Goal: Feedback & Contribution: Submit feedback/report problem

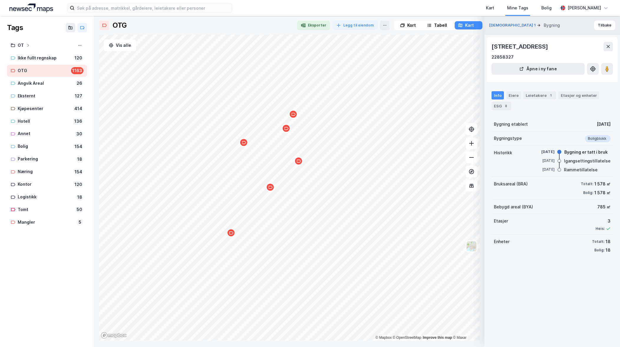
click at [245, 145] on div "Map marker" at bounding box center [243, 142] width 9 height 9
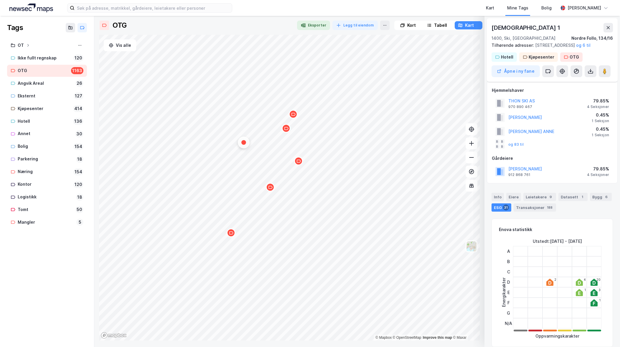
scroll to position [265, 0]
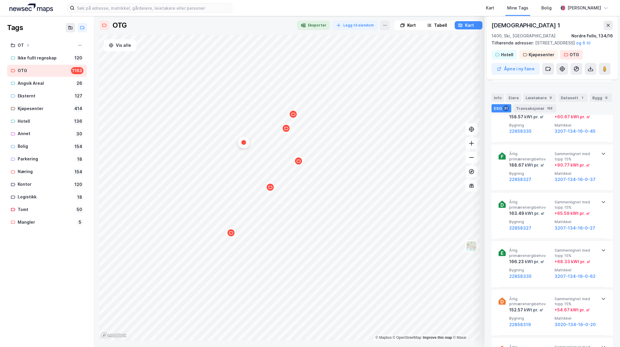
click at [500, 108] on div "ESG 31" at bounding box center [502, 108] width 20 height 8
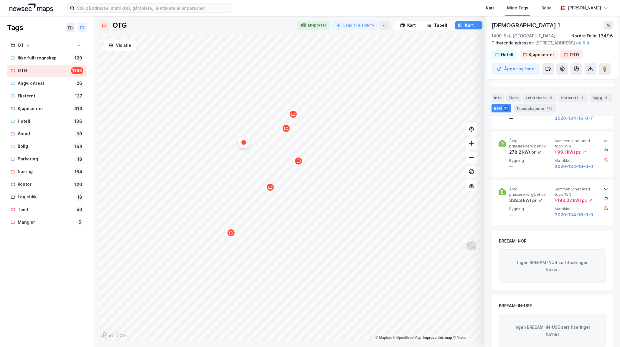
scroll to position [1650, 0]
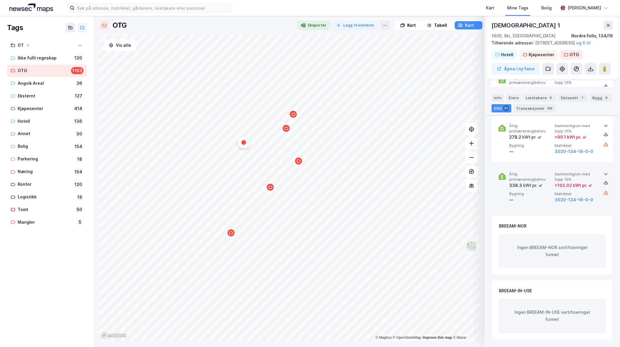
click at [605, 176] on icon at bounding box center [606, 175] width 4 height 2
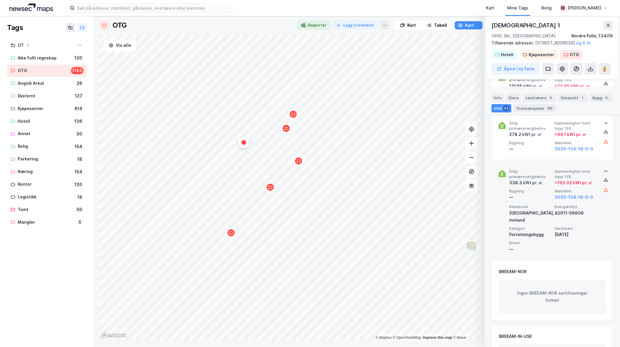
click at [605, 174] on icon at bounding box center [606, 171] width 5 height 5
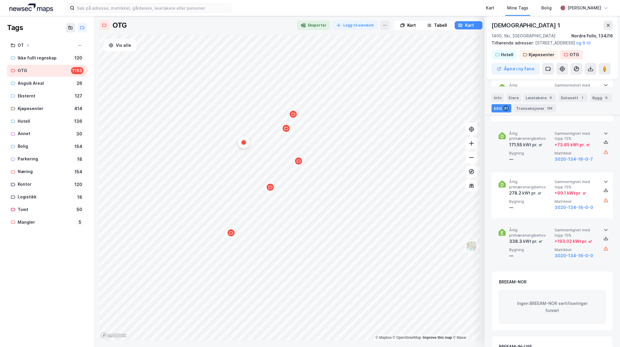
scroll to position [1591, 0]
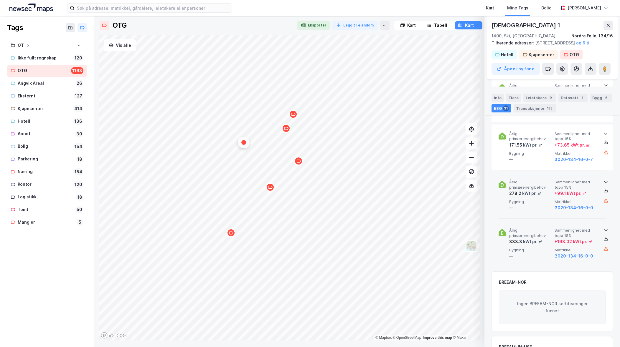
click at [605, 183] on icon at bounding box center [606, 182] width 4 height 2
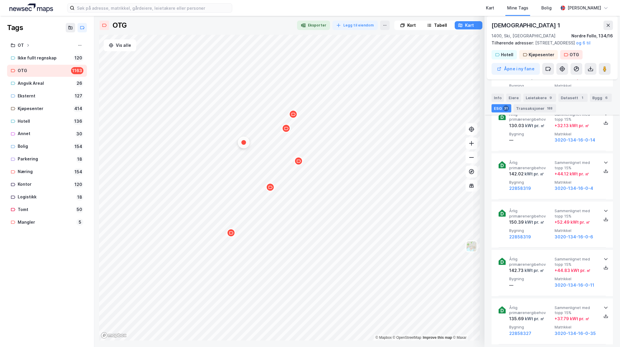
scroll to position [1267, 0]
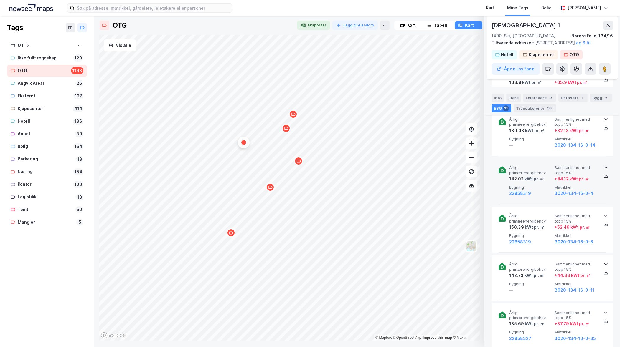
click at [604, 170] on icon at bounding box center [606, 167] width 5 height 5
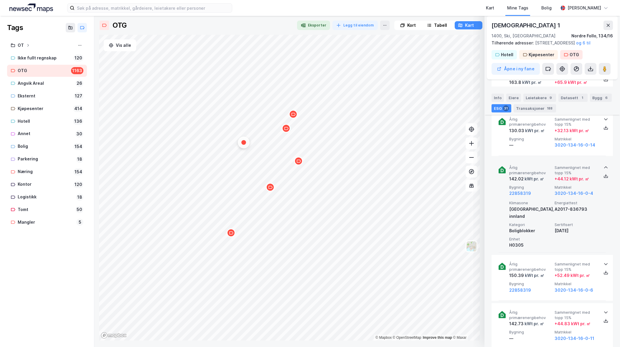
click at [604, 170] on icon at bounding box center [606, 167] width 5 height 5
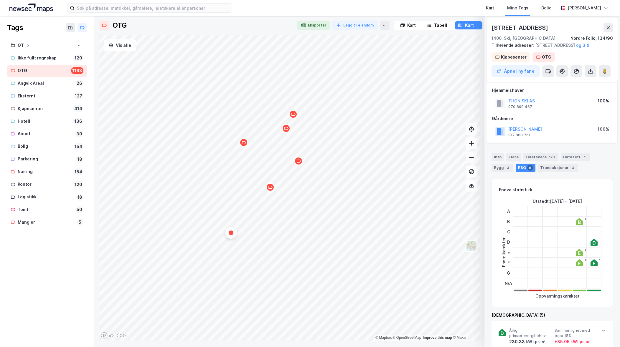
scroll to position [295, 0]
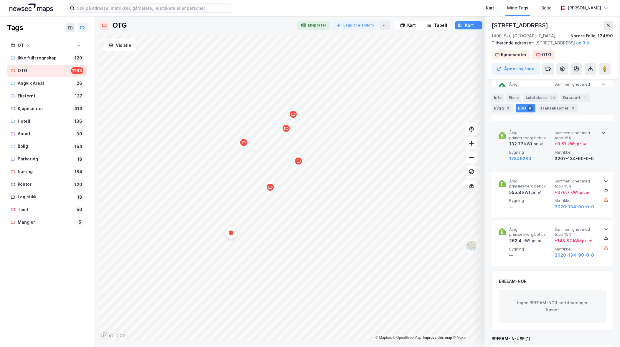
click at [601, 135] on icon at bounding box center [603, 133] width 5 height 5
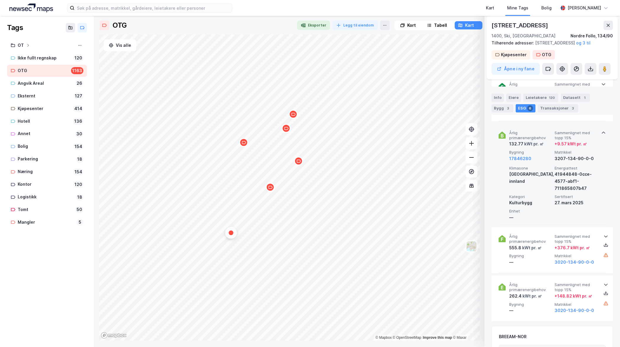
click at [601, 135] on icon at bounding box center [603, 133] width 5 height 5
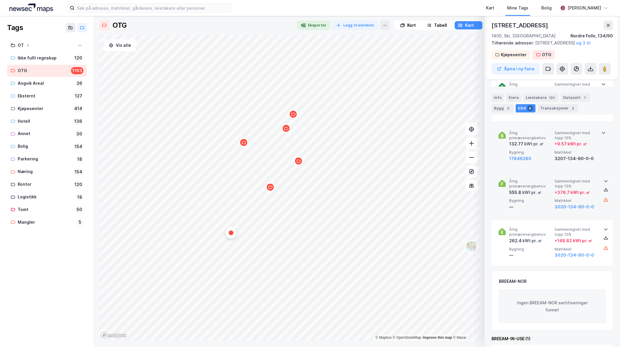
click at [606, 184] on icon at bounding box center [606, 181] width 5 height 5
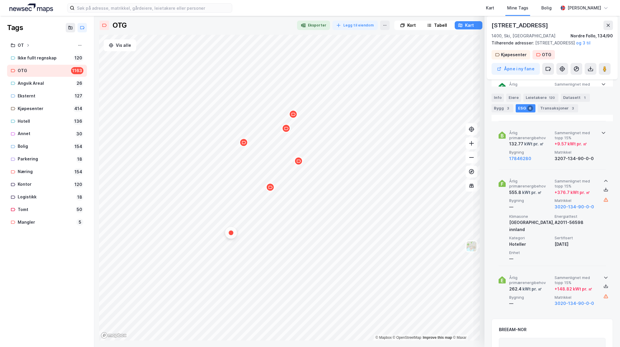
click at [604, 276] on icon at bounding box center [606, 278] width 5 height 5
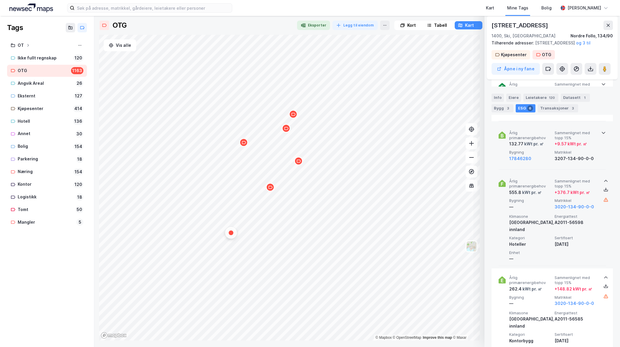
click at [601, 135] on icon at bounding box center [603, 133] width 5 height 5
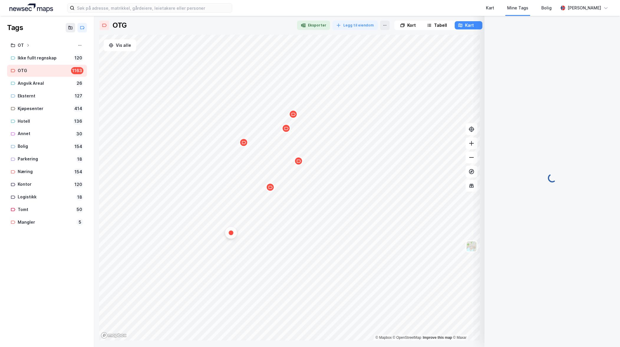
scroll to position [330, 0]
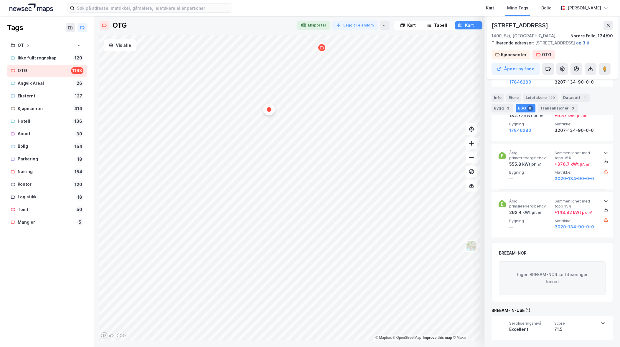
click at [0, 0] on button "og 3 til" at bounding box center [0, 0] width 0 height 0
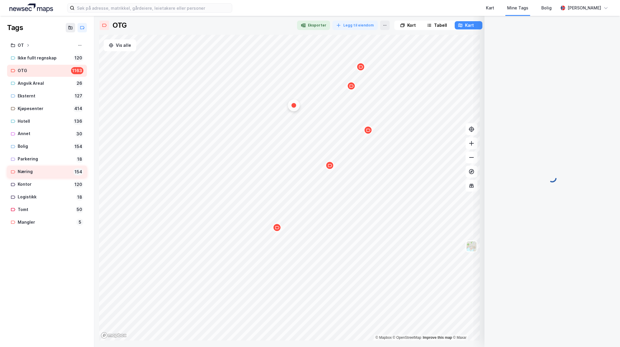
scroll to position [337, 0]
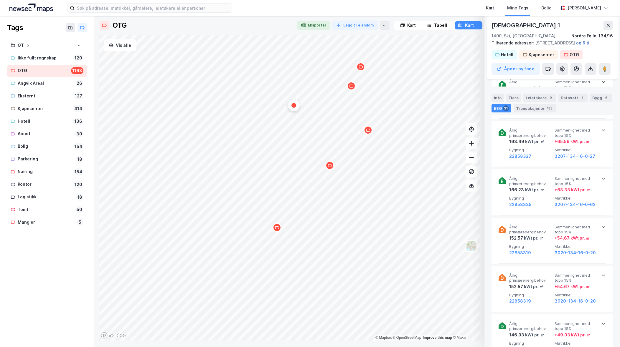
click at [0, 0] on button "og 6 til" at bounding box center [0, 0] width 0 height 0
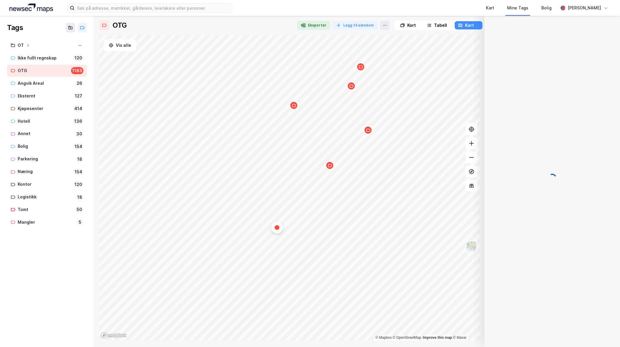
scroll to position [330, 0]
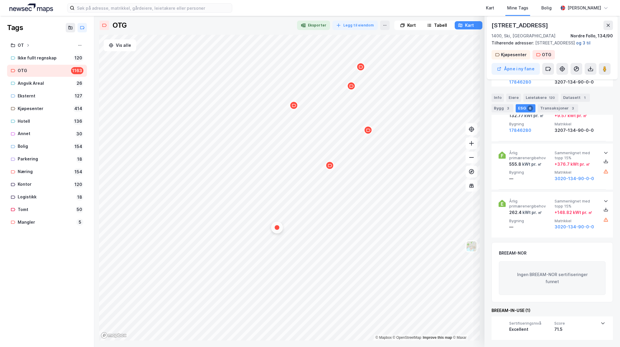
click at [0, 0] on button "og 3 til" at bounding box center [0, 0] width 0 height 0
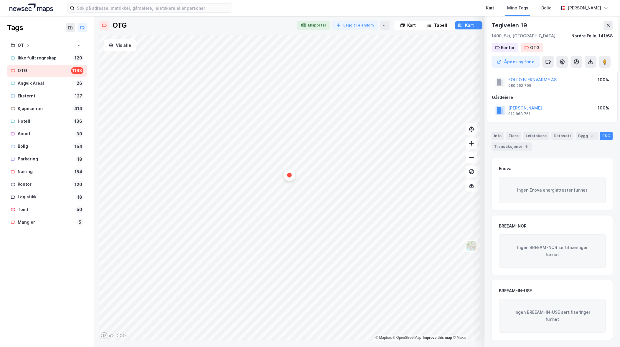
scroll to position [14, 0]
click at [439, 235] on div "Map marker" at bounding box center [438, 232] width 9 height 9
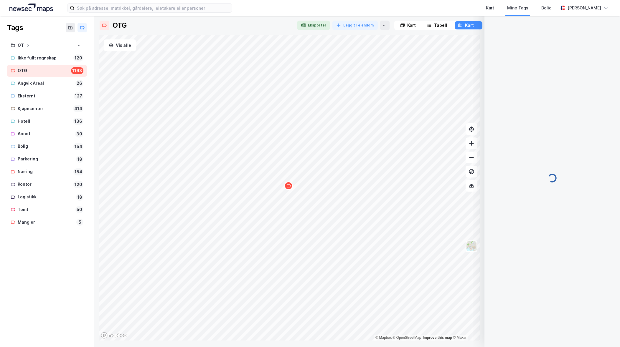
scroll to position [0, 0]
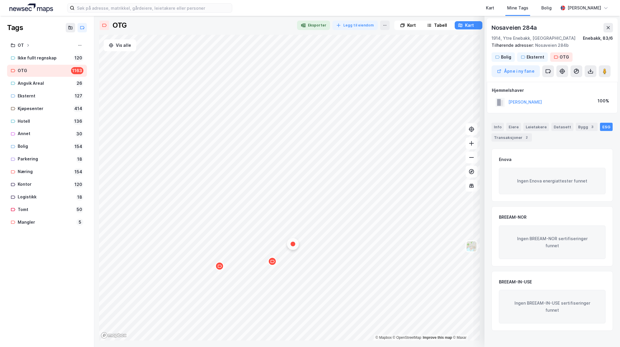
click at [272, 263] on icon "Map marker" at bounding box center [272, 262] width 4 height 4
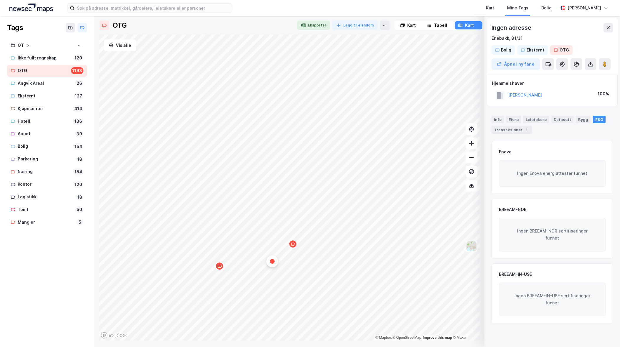
click at [222, 268] on div "Map marker" at bounding box center [219, 266] width 9 height 9
click at [293, 246] on icon "Map marker" at bounding box center [293, 244] width 4 height 4
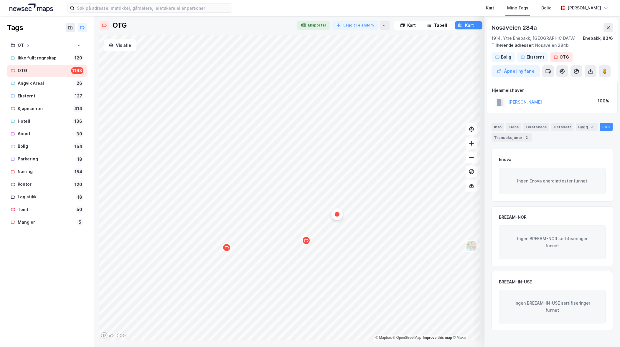
click at [308, 244] on div "Map marker" at bounding box center [306, 240] width 9 height 9
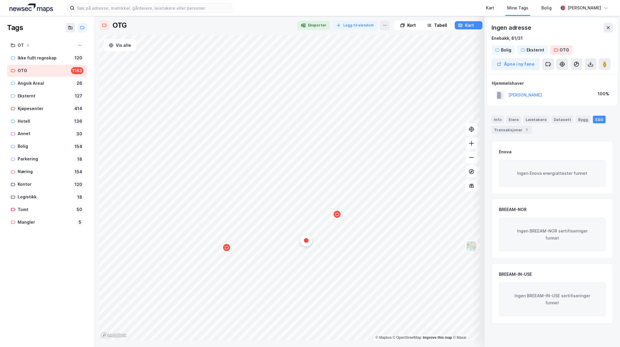
click at [228, 250] on div "Map marker" at bounding box center [226, 247] width 9 height 9
click at [472, 157] on icon at bounding box center [472, 158] width 6 height 6
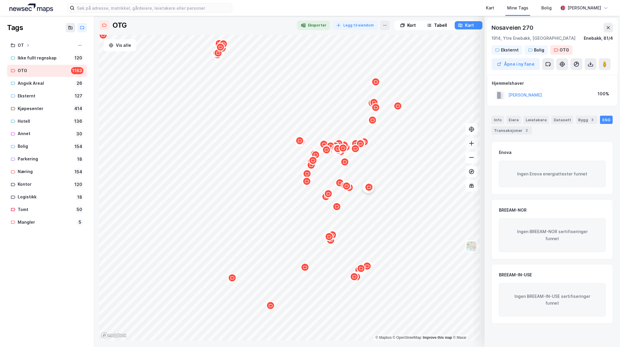
click at [471, 145] on icon at bounding box center [472, 144] width 6 height 6
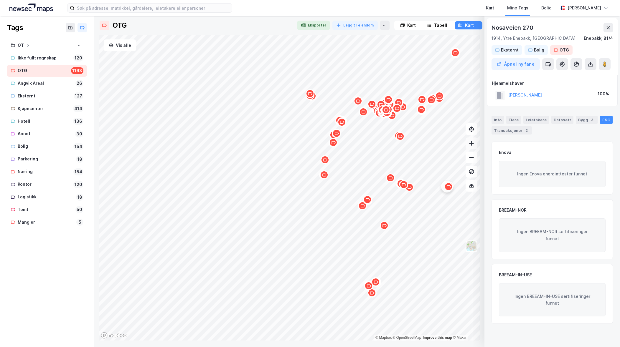
click at [471, 145] on icon at bounding box center [472, 144] width 6 height 6
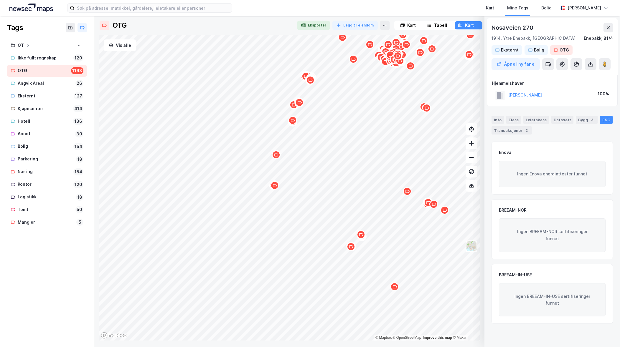
click at [276, 187] on icon "Map marker" at bounding box center [275, 186] width 4 height 4
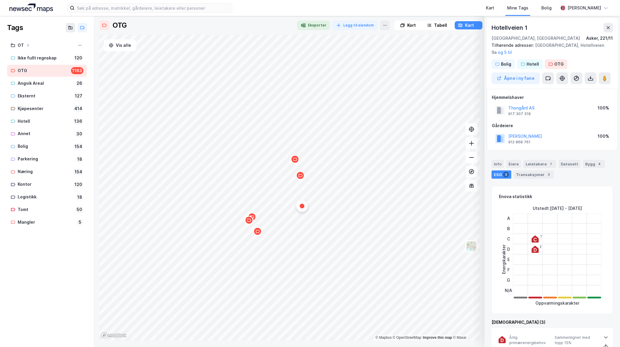
click at [259, 233] on icon "Map marker" at bounding box center [258, 232] width 4 height 4
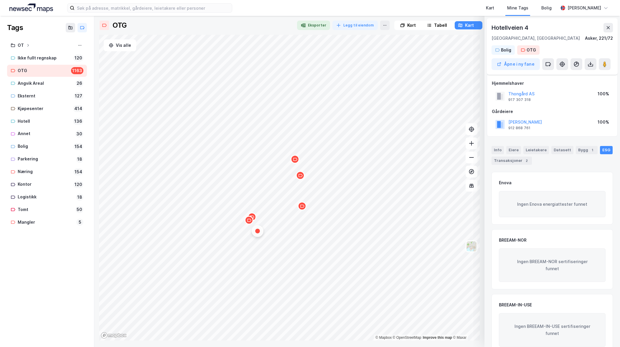
scroll to position [14, 0]
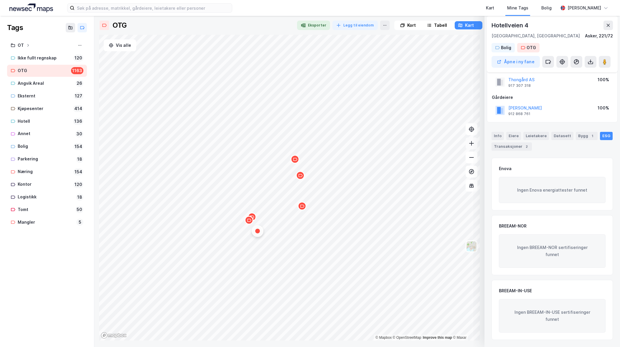
click at [472, 144] on icon at bounding box center [472, 144] width 6 height 6
click at [472, 159] on icon at bounding box center [472, 158] width 6 height 6
click at [296, 200] on div "Map marker" at bounding box center [295, 197] width 9 height 9
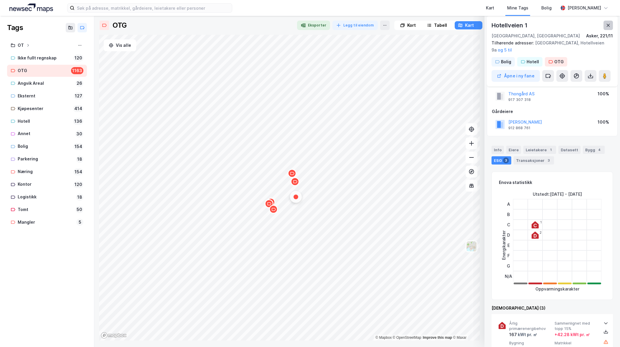
click at [611, 24] on button at bounding box center [608, 25] width 9 height 9
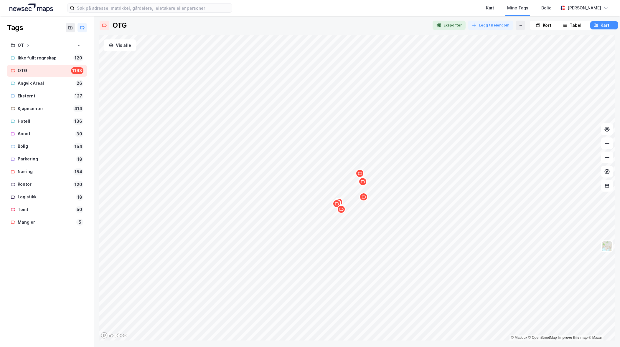
click at [365, 199] on icon "Map marker" at bounding box center [364, 197] width 4 height 4
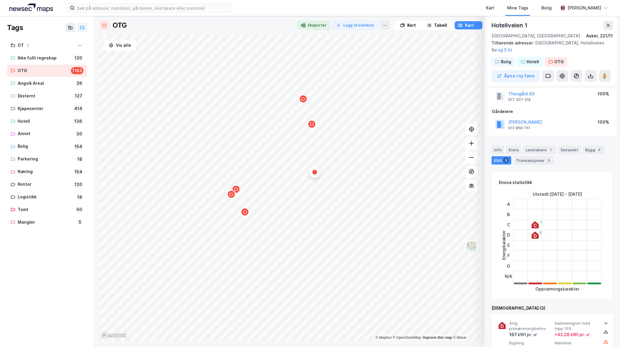
click at [245, 214] on icon "Map marker" at bounding box center [245, 212] width 4 height 4
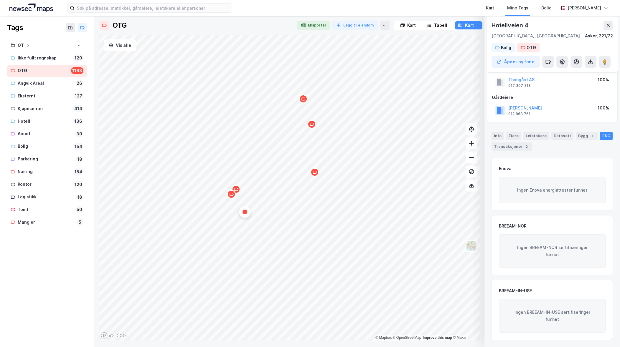
click at [233, 197] on div "Map marker" at bounding box center [231, 194] width 9 height 9
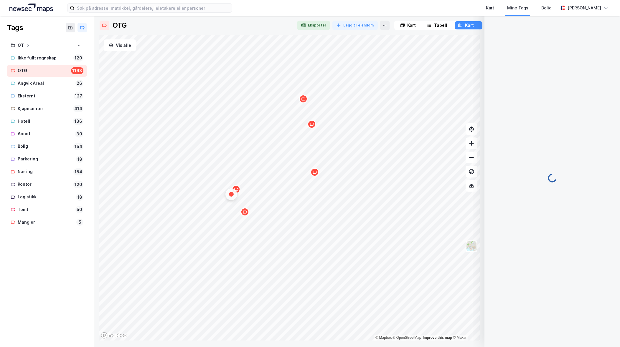
scroll to position [14, 0]
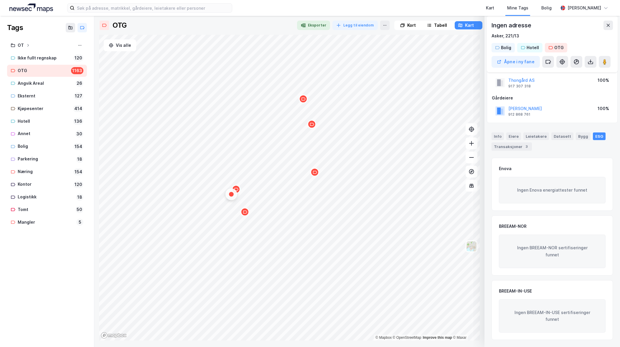
click at [238, 191] on icon "Map marker" at bounding box center [236, 189] width 4 height 4
click at [315, 172] on icon "Map marker" at bounding box center [315, 172] width 4 height 4
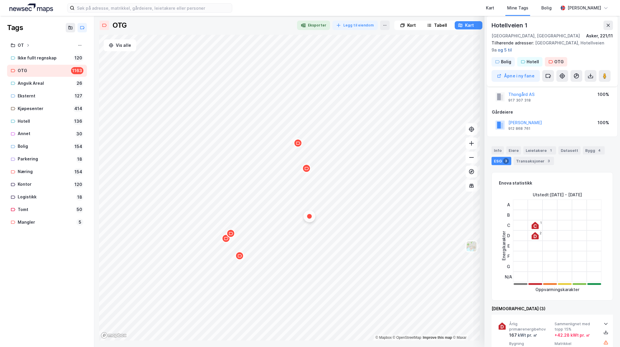
click at [0, 0] on button "og 5 til" at bounding box center [0, 0] width 0 height 0
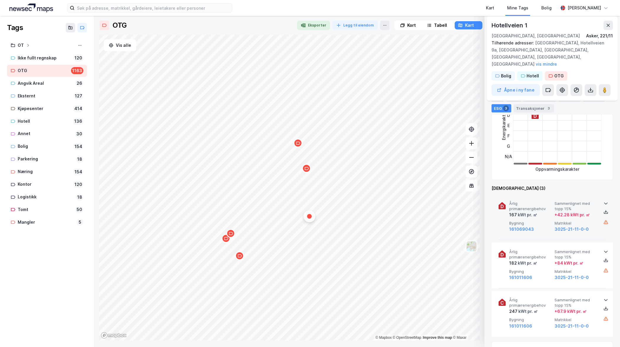
scroll to position [139, 0]
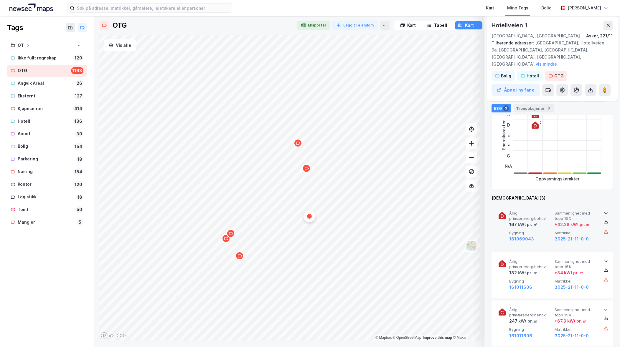
click at [605, 211] on icon at bounding box center [606, 213] width 5 height 5
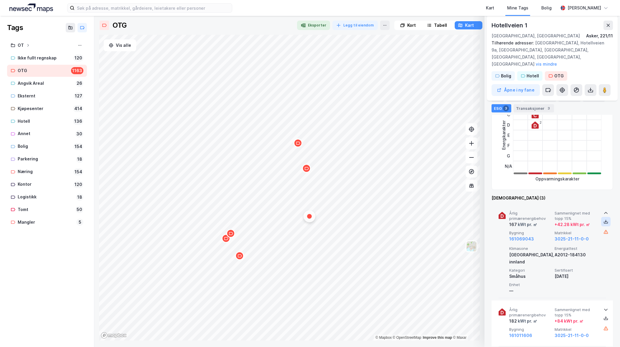
click at [604, 220] on icon at bounding box center [606, 222] width 5 height 5
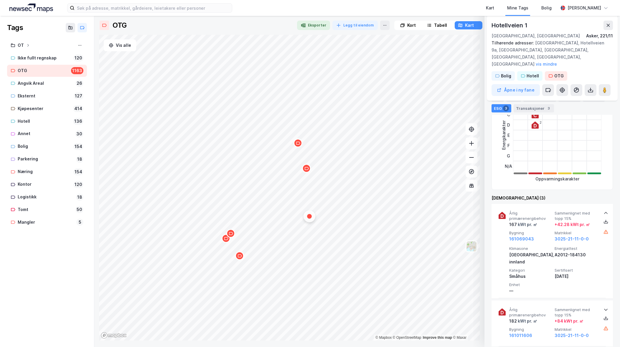
click at [308, 169] on icon "Map marker" at bounding box center [306, 169] width 4 height 4
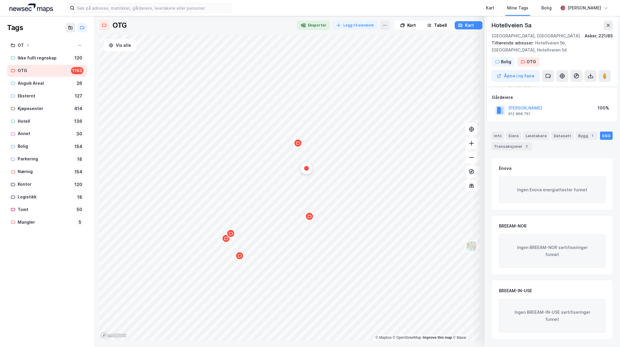
click at [294, 145] on div "Map marker" at bounding box center [298, 143] width 9 height 9
click at [239, 256] on icon "Map marker" at bounding box center [240, 256] width 4 height 4
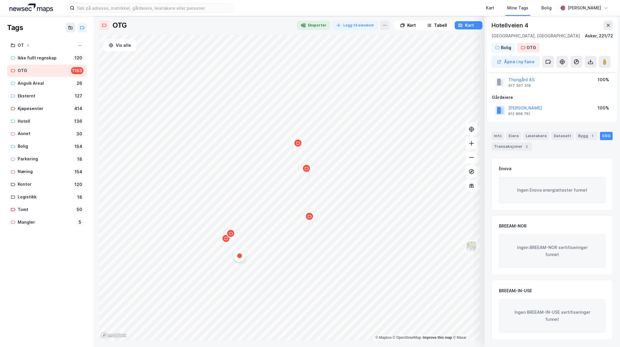
click at [231, 235] on icon "Map marker" at bounding box center [231, 234] width 4 height 4
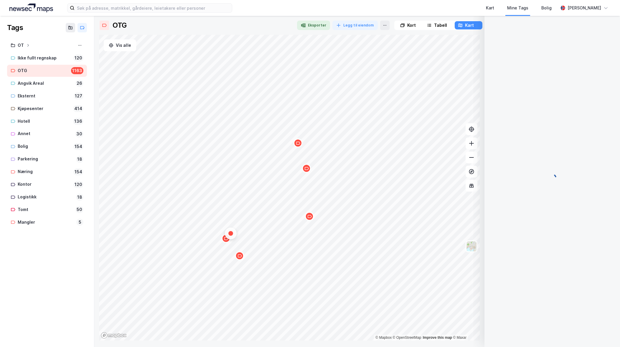
scroll to position [14, 0]
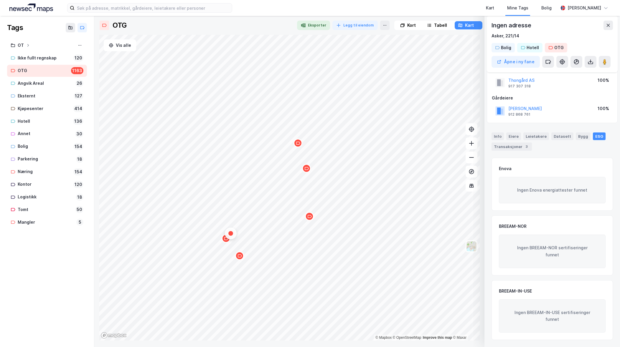
click at [225, 243] on div "Map marker" at bounding box center [226, 238] width 9 height 9
click at [239, 258] on icon "Map marker" at bounding box center [240, 256] width 4 height 4
click at [310, 220] on div "Map marker" at bounding box center [309, 216] width 9 height 9
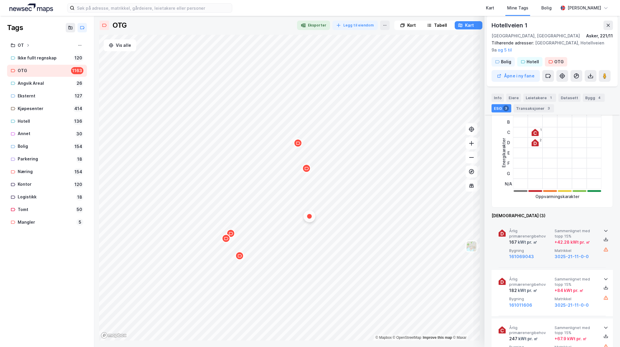
scroll to position [131, 0]
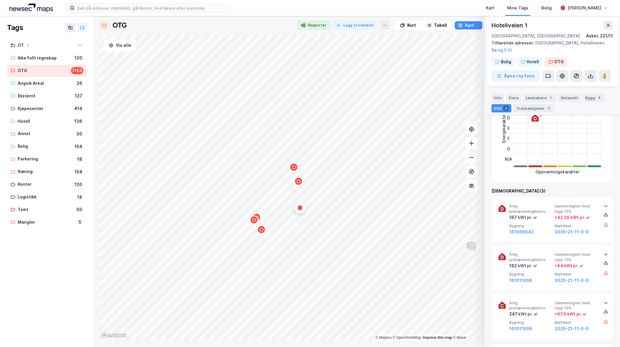
click at [472, 158] on icon at bounding box center [471, 157] width 5 height 1
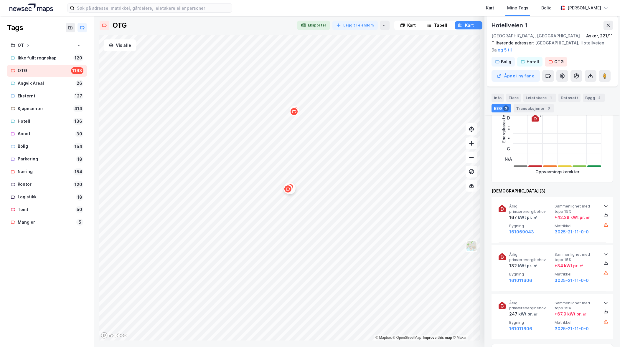
click at [295, 113] on icon "Map marker" at bounding box center [294, 112] width 4 height 4
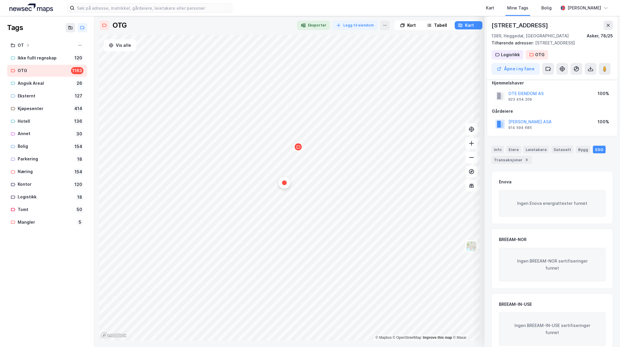
scroll to position [0, 0]
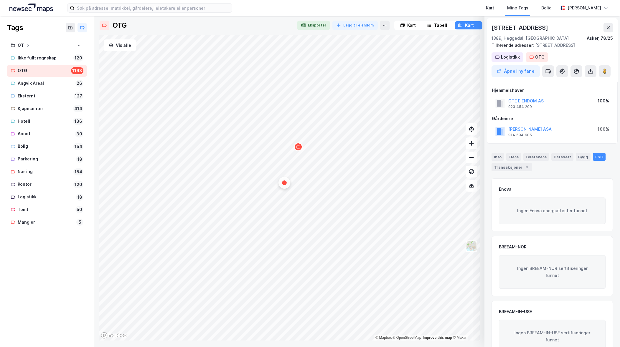
click at [301, 149] on div "Map marker" at bounding box center [298, 147] width 9 height 9
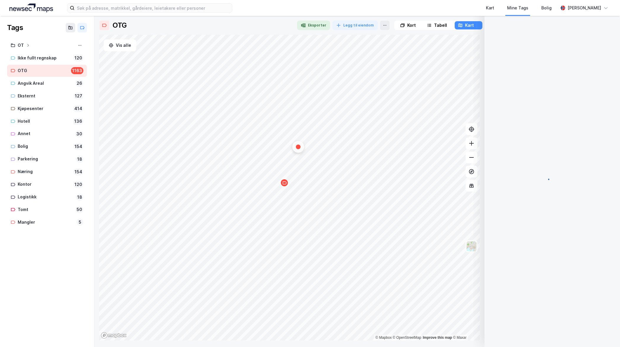
scroll to position [0, 0]
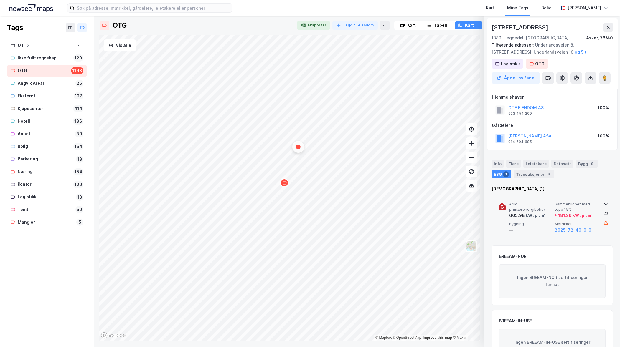
click at [604, 203] on icon at bounding box center [606, 204] width 5 height 5
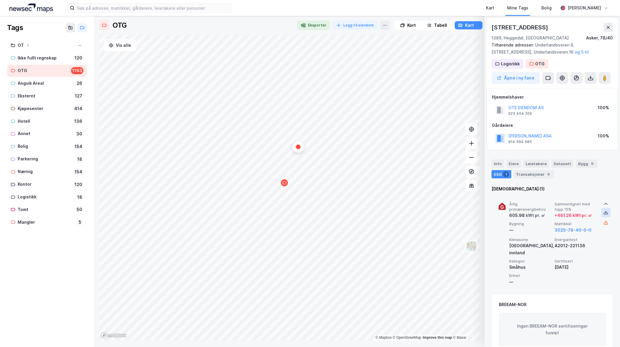
click at [606, 212] on icon at bounding box center [606, 212] width 1 height 3
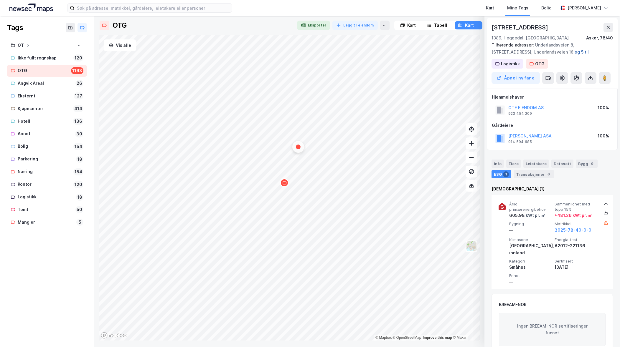
click at [0, 0] on button "og 5 til" at bounding box center [0, 0] width 0 height 0
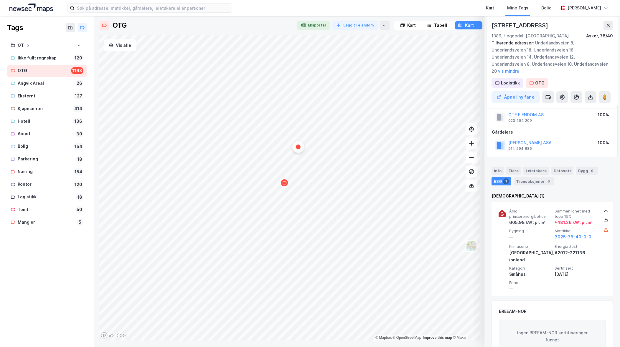
scroll to position [0, 0]
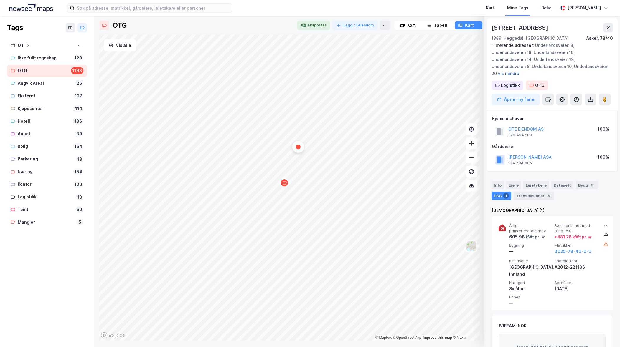
click at [0, 0] on button "vis mindre" at bounding box center [0, 0] width 0 height 0
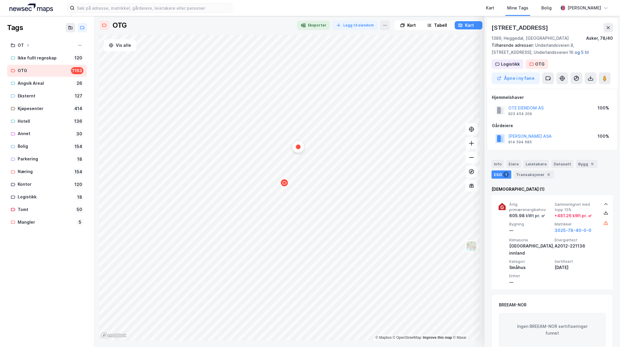
click at [0, 0] on button "og 5 til" at bounding box center [0, 0] width 0 height 0
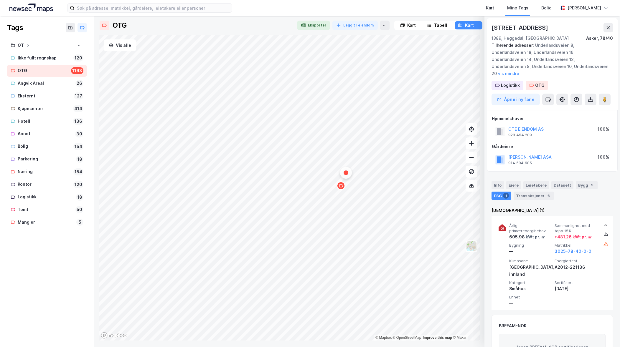
click at [29, 325] on div "Tags OT Ikke fullt regnskap 120 OTG 1163 Angvik Areal 26 Eksternt 127 Kjøpesent…" at bounding box center [47, 182] width 94 height 332
click at [473, 159] on icon at bounding box center [472, 158] width 6 height 6
click at [471, 159] on icon at bounding box center [472, 158] width 6 height 6
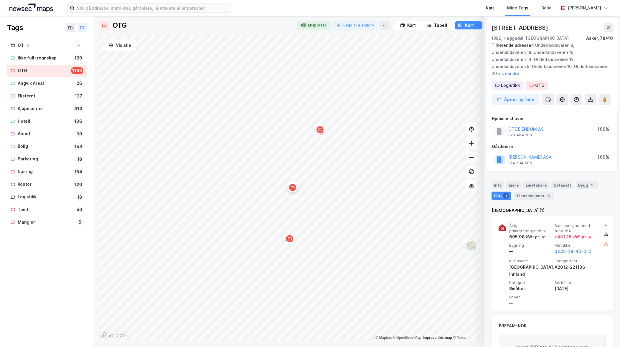
click at [471, 159] on icon at bounding box center [472, 158] width 6 height 6
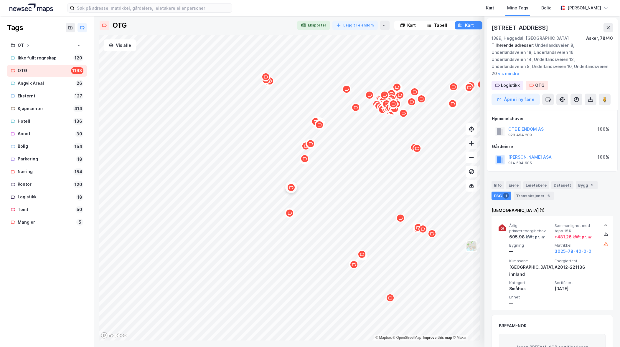
click at [472, 145] on icon at bounding box center [472, 144] width 6 height 6
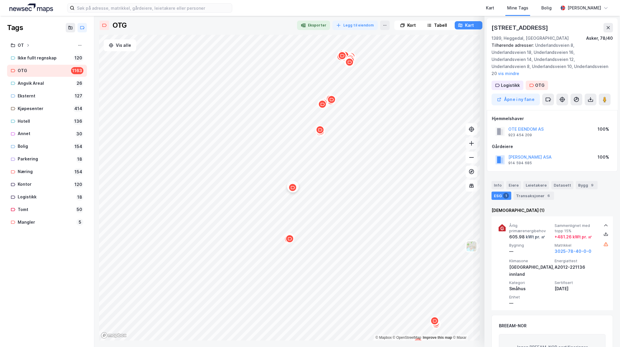
click at [472, 145] on icon at bounding box center [472, 144] width 6 height 6
click at [296, 166] on icon "Map marker" at bounding box center [296, 165] width 4 height 4
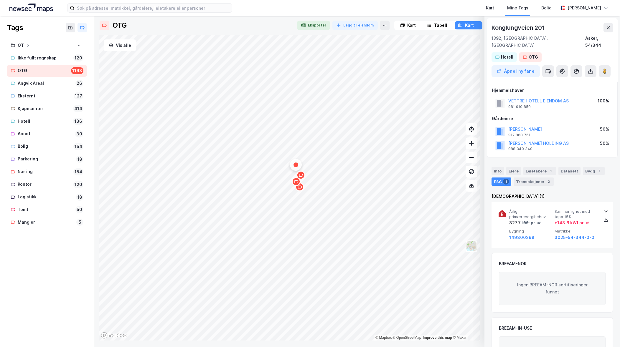
scroll to position [0, 0]
click at [473, 144] on icon at bounding box center [472, 144] width 6 height 6
click at [296, 187] on icon "Map marker" at bounding box center [296, 184] width 4 height 4
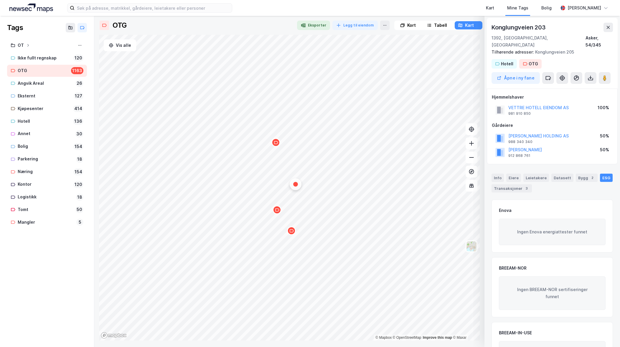
click at [292, 233] on icon "Map marker" at bounding box center [291, 231] width 4 height 4
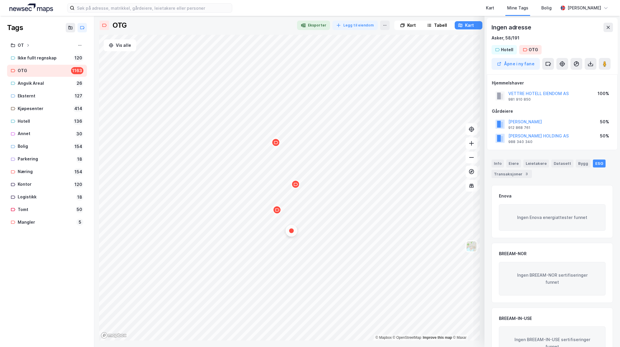
click at [278, 211] on icon "Map marker" at bounding box center [277, 210] width 4 height 3
click at [296, 187] on div "Map marker" at bounding box center [295, 184] width 9 height 9
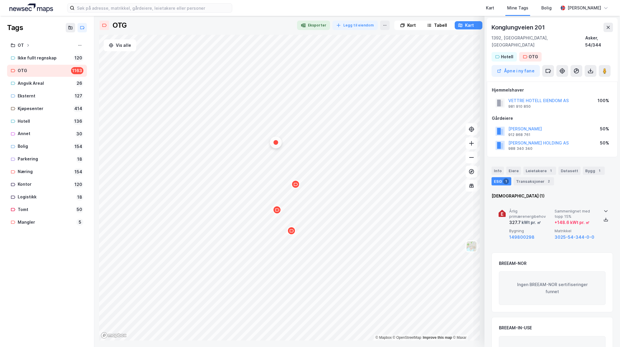
scroll to position [0, 0]
click at [604, 209] on icon at bounding box center [606, 211] width 5 height 5
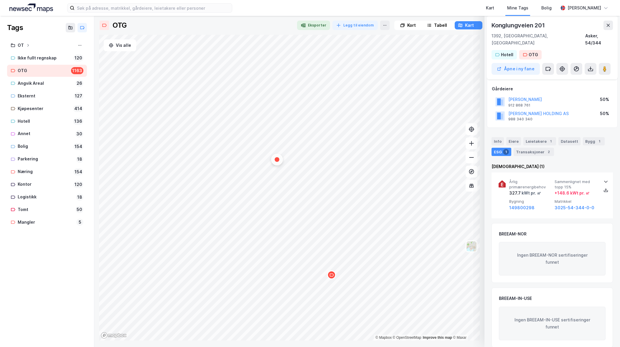
scroll to position [30, 0]
click at [606, 179] on div at bounding box center [605, 181] width 9 height 5
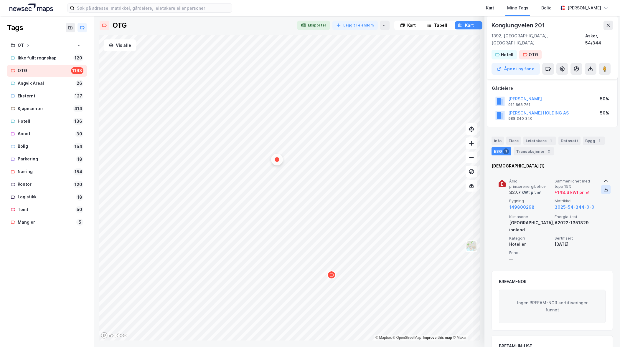
click at [604, 187] on icon at bounding box center [606, 189] width 5 height 5
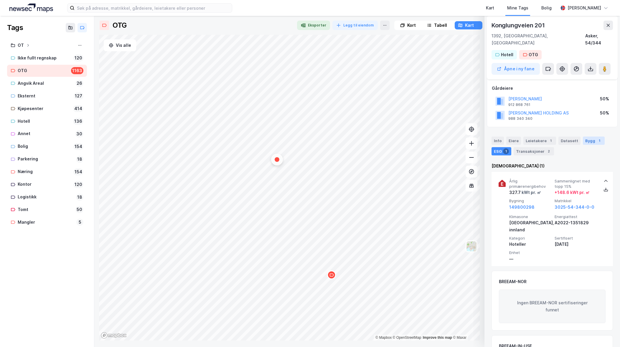
click at [584, 137] on div "Bygg 1" at bounding box center [594, 141] width 22 height 8
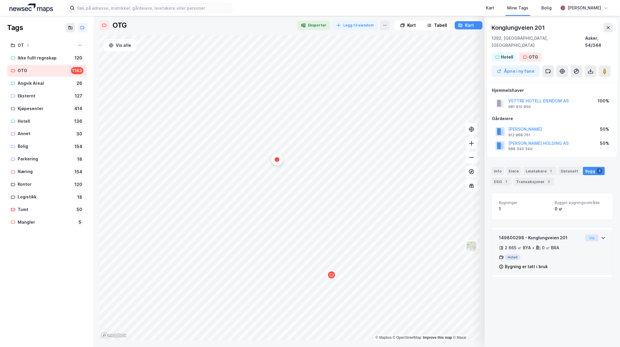
click at [587, 235] on button "Vis" at bounding box center [591, 238] width 13 height 7
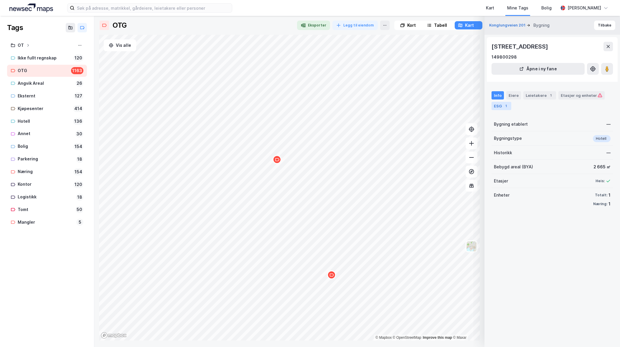
click at [500, 107] on div "ESG 1" at bounding box center [502, 106] width 20 height 8
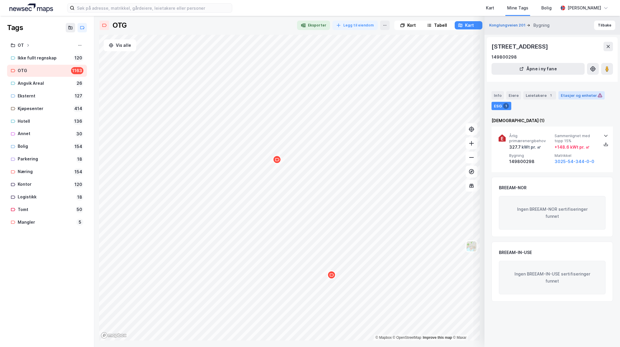
click at [575, 97] on div "Etasjer og enheter" at bounding box center [582, 95] width 42 height 5
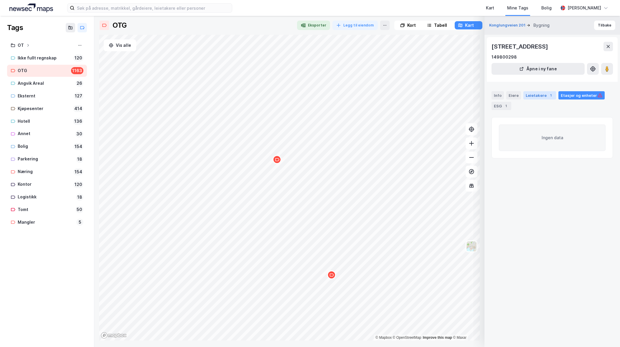
click at [538, 96] on div "Leietakere 1" at bounding box center [539, 95] width 33 height 8
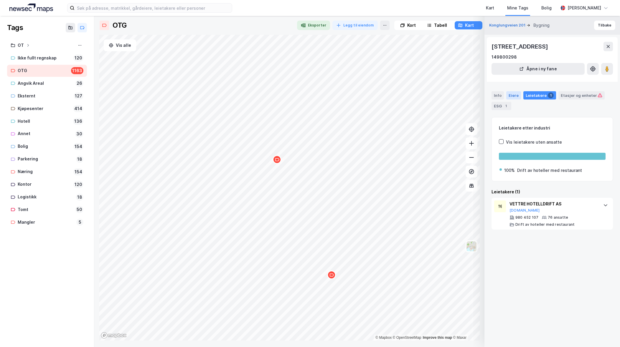
click at [511, 96] on div "Eiere" at bounding box center [513, 95] width 15 height 8
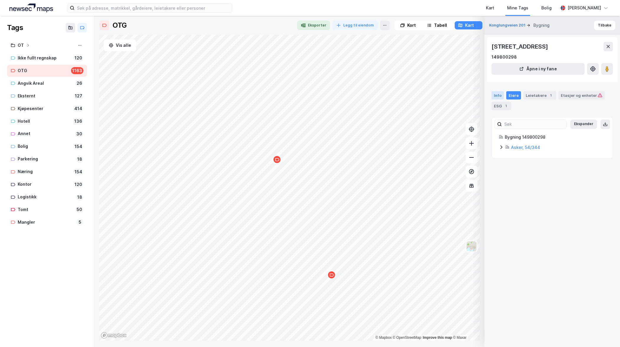
click at [494, 95] on div "Info" at bounding box center [498, 95] width 12 height 8
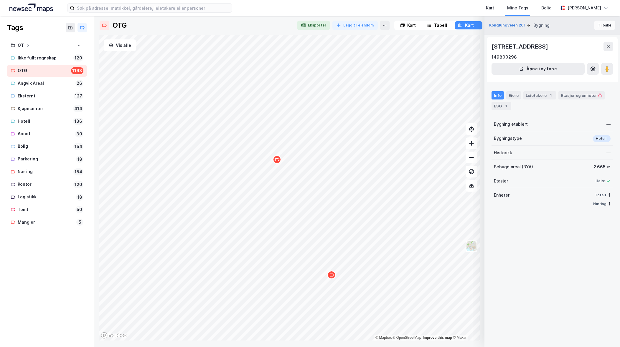
click at [602, 23] on button "Tilbake" at bounding box center [604, 25] width 21 height 9
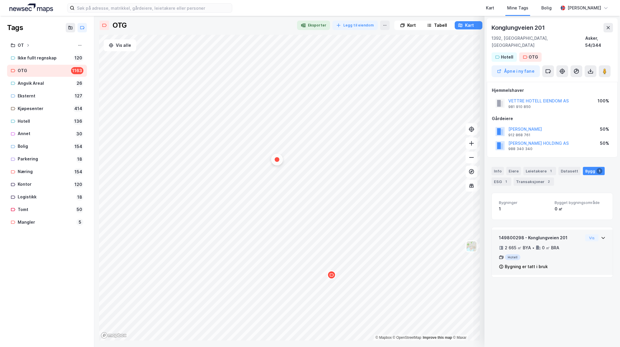
click at [601, 236] on icon at bounding box center [603, 238] width 5 height 5
click at [431, 24] on div "Tabell" at bounding box center [437, 25] width 27 height 8
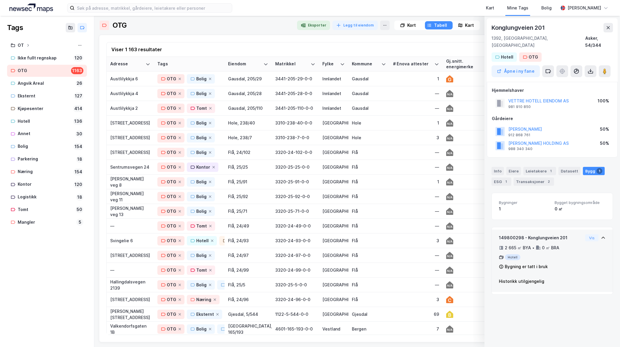
click at [468, 24] on div "Kart" at bounding box center [469, 25] width 9 height 7
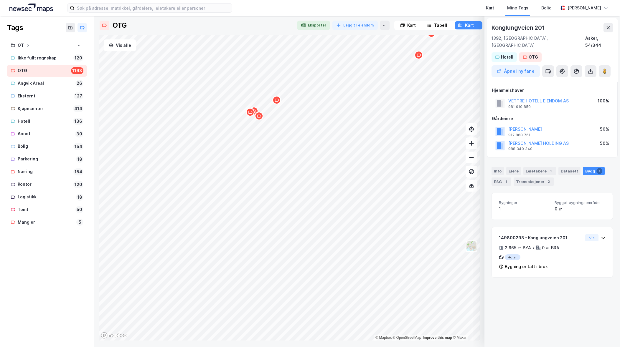
click at [260, 118] on icon "Map marker" at bounding box center [259, 116] width 4 height 4
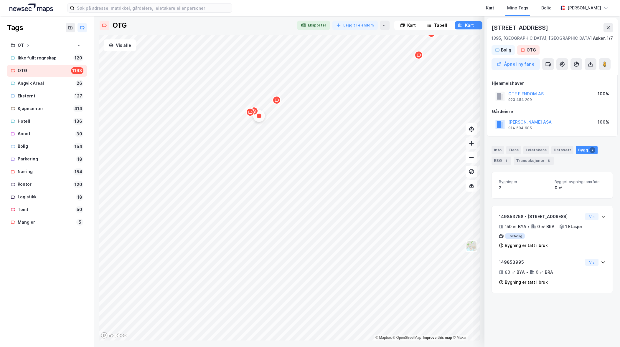
click at [471, 144] on icon at bounding box center [472, 144] width 6 height 6
click at [232, 181] on div "Map marker" at bounding box center [232, 178] width 9 height 9
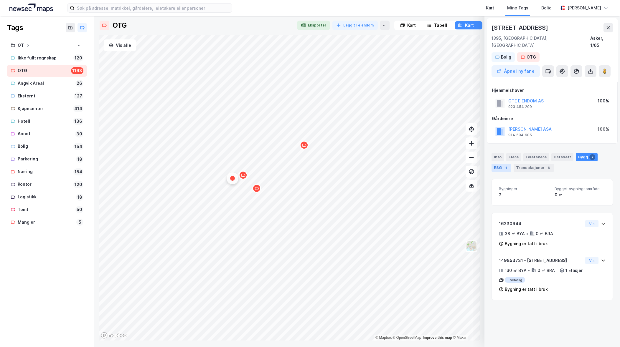
click at [498, 164] on div "ESG 1" at bounding box center [502, 168] width 20 height 8
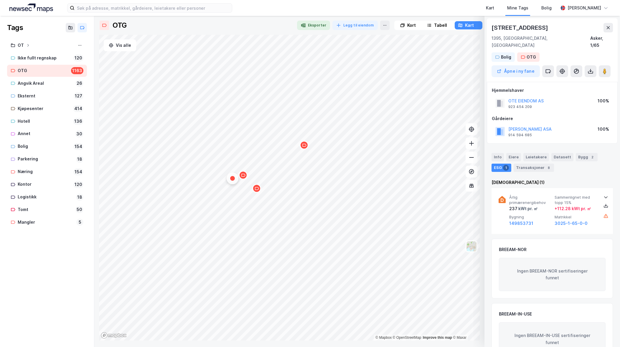
click at [245, 177] on icon "Map marker" at bounding box center [243, 175] width 4 height 4
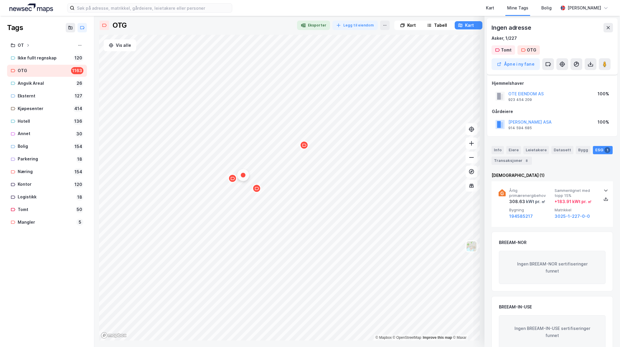
scroll to position [16, 0]
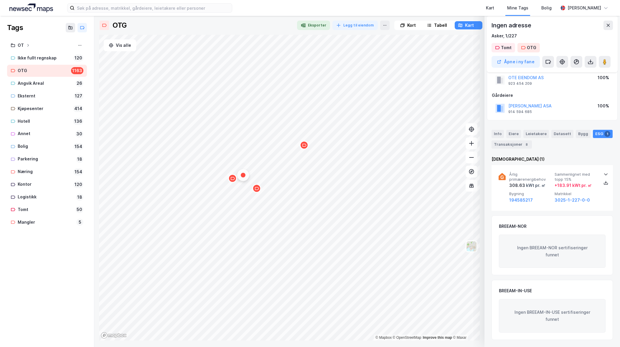
click at [245, 177] on div "Map marker" at bounding box center [243, 175] width 5 height 5
click at [258, 189] on icon "Map marker" at bounding box center [257, 188] width 4 height 3
click at [304, 148] on div "Map marker" at bounding box center [304, 145] width 9 height 9
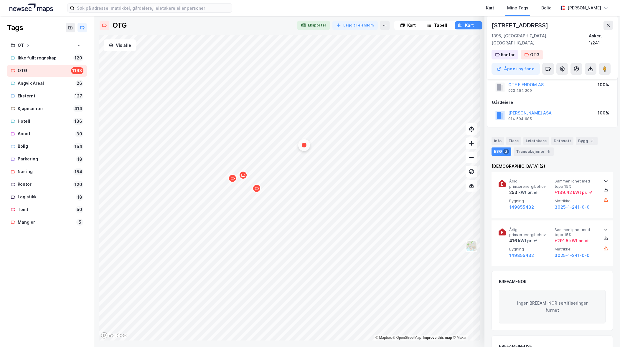
click at [246, 178] on div "Map marker" at bounding box center [243, 175] width 9 height 9
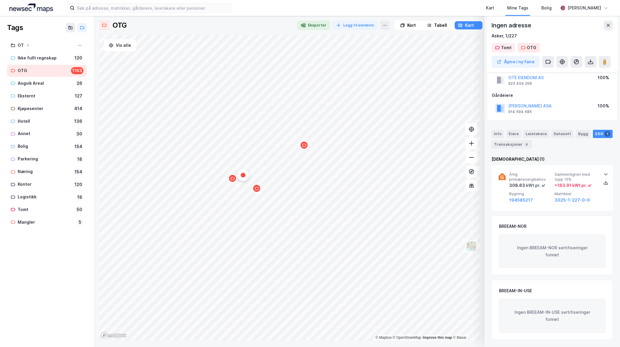
click at [233, 182] on div "Map marker" at bounding box center [232, 178] width 9 height 9
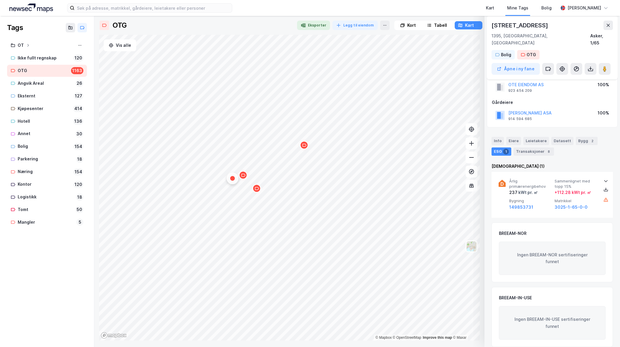
click at [258, 190] on icon "Map marker" at bounding box center [257, 189] width 4 height 4
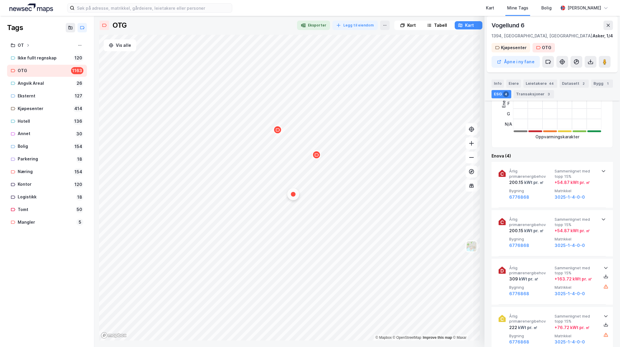
scroll to position [164, 0]
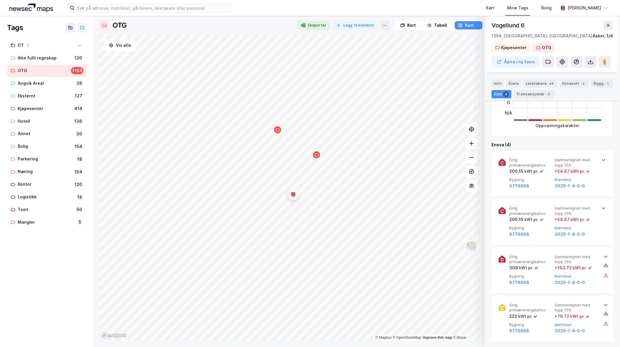
click at [294, 197] on div "Map marker" at bounding box center [293, 194] width 5 height 5
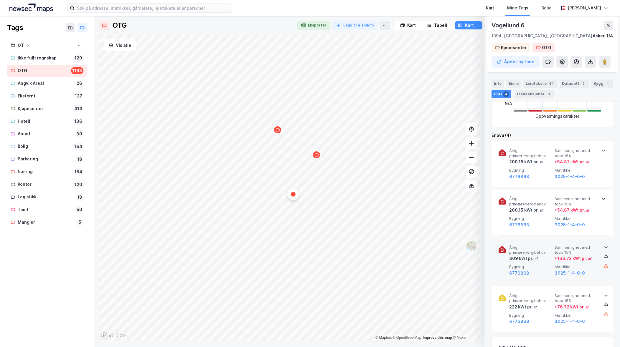
scroll to position [182, 0]
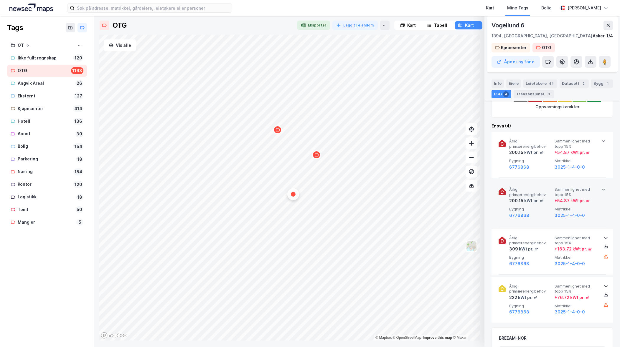
click at [603, 188] on icon at bounding box center [603, 189] width 5 height 5
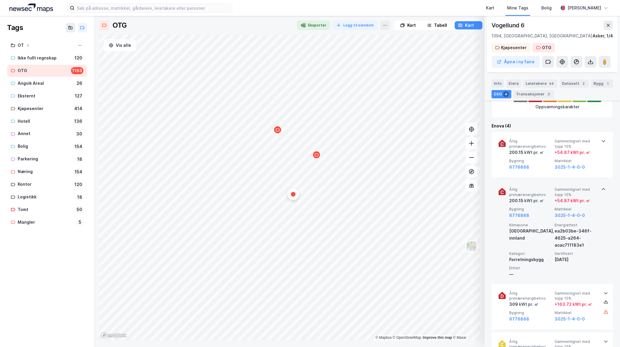
click at [603, 188] on icon at bounding box center [603, 189] width 5 height 5
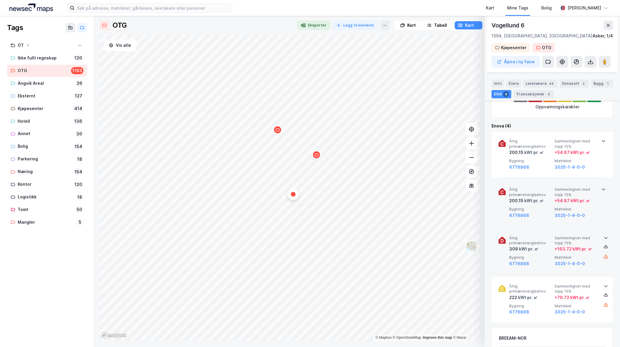
click at [604, 237] on icon at bounding box center [606, 238] width 5 height 5
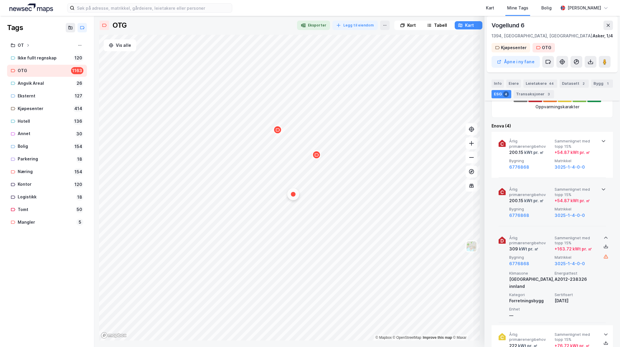
click at [604, 237] on icon at bounding box center [606, 238] width 5 height 5
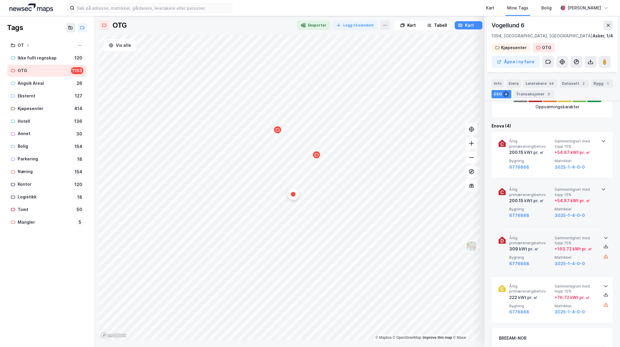
click at [604, 237] on icon at bounding box center [606, 238] width 5 height 5
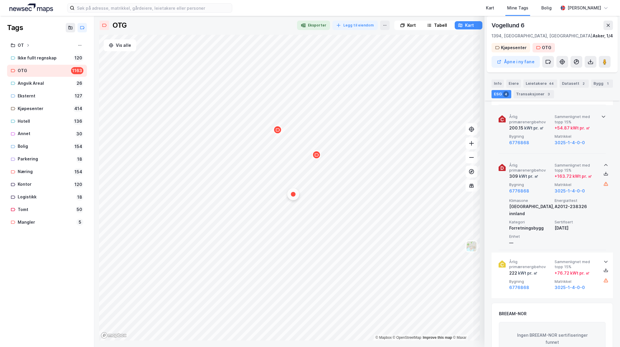
scroll to position [271, 0]
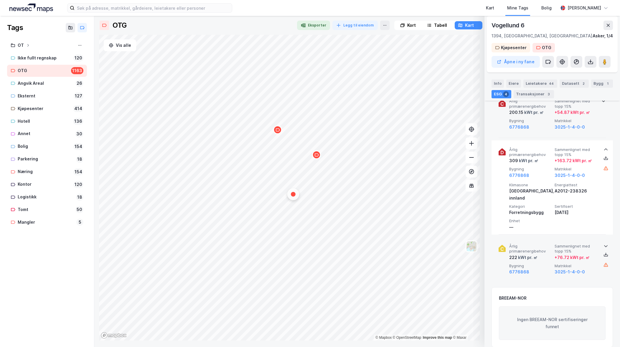
click at [604, 244] on icon at bounding box center [606, 246] width 5 height 5
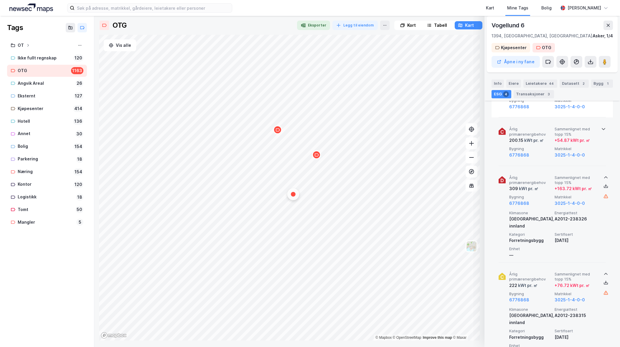
scroll to position [123, 0]
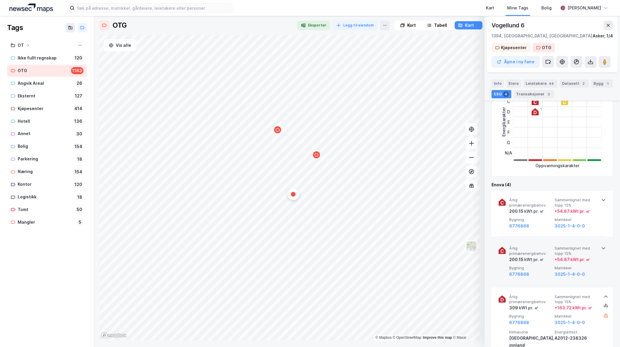
click at [601, 247] on icon at bounding box center [603, 248] width 5 height 5
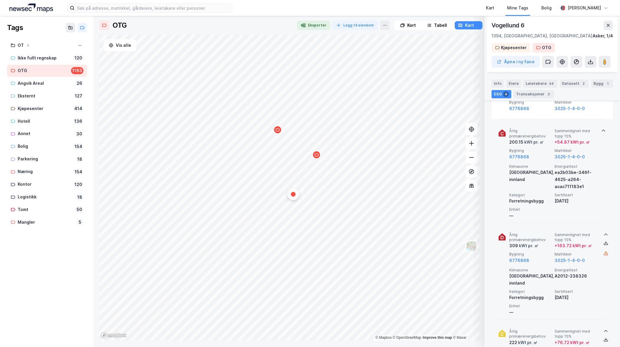
scroll to position [241, 0]
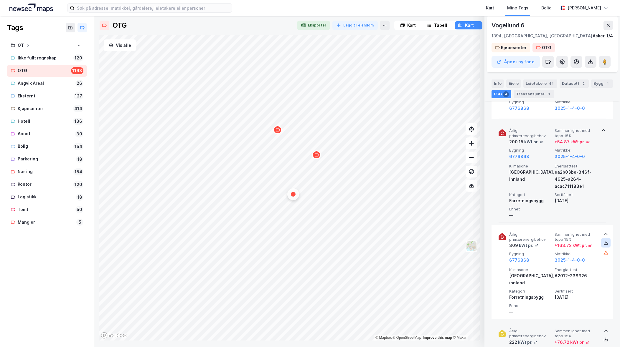
click at [604, 244] on icon at bounding box center [606, 243] width 5 height 5
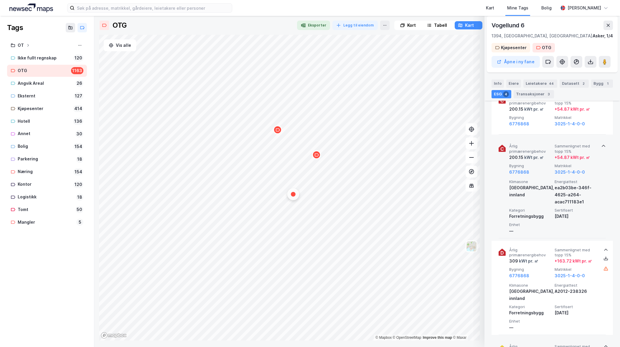
scroll to position [182, 0]
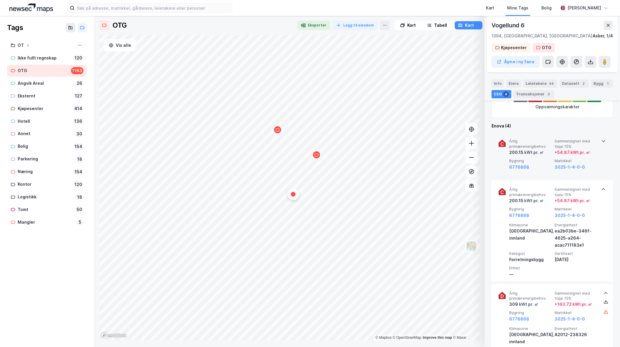
click at [602, 141] on icon at bounding box center [603, 141] width 5 height 5
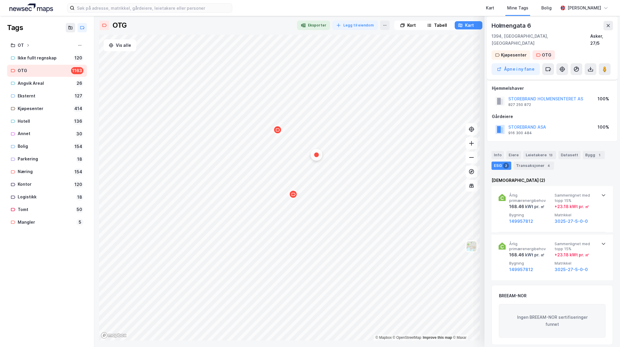
scroll to position [0, 0]
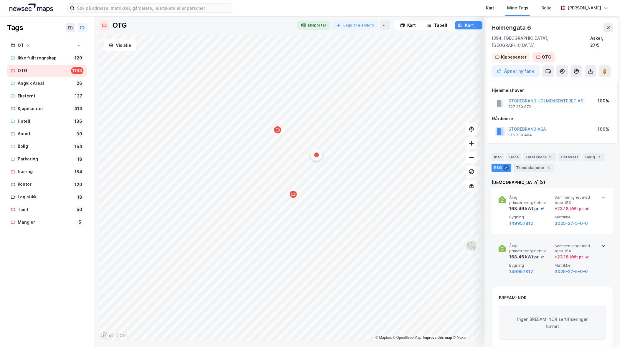
click at [602, 244] on icon at bounding box center [603, 246] width 5 height 5
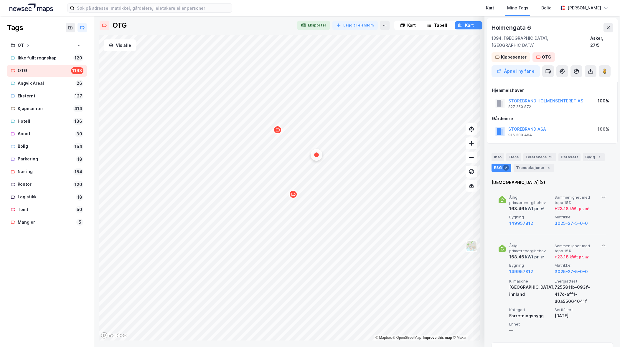
click at [601, 195] on icon at bounding box center [603, 197] width 5 height 5
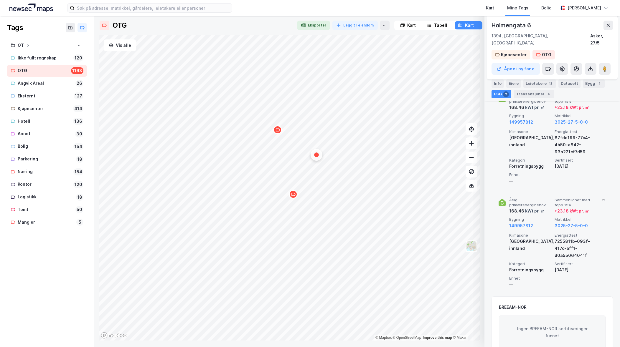
scroll to position [88, 0]
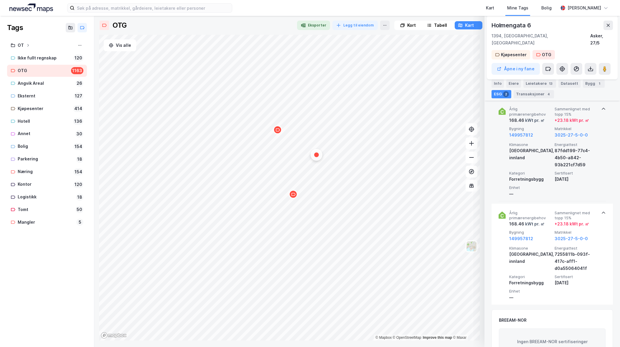
click at [277, 134] on div "Map marker" at bounding box center [277, 130] width 9 height 9
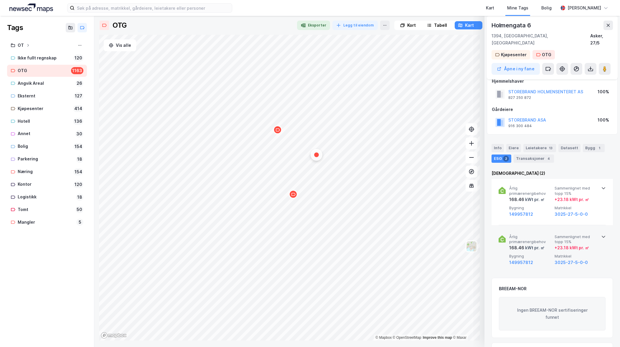
scroll to position [0, 0]
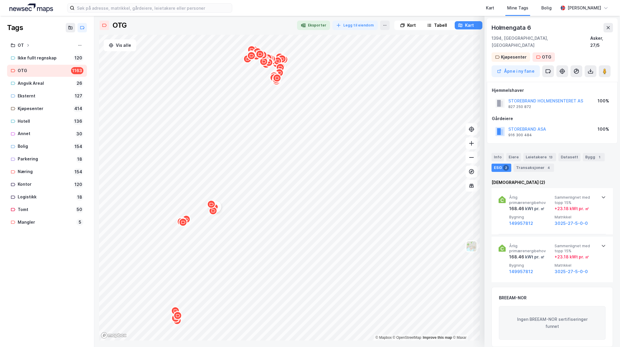
click at [184, 223] on icon "Map marker" at bounding box center [183, 222] width 4 height 4
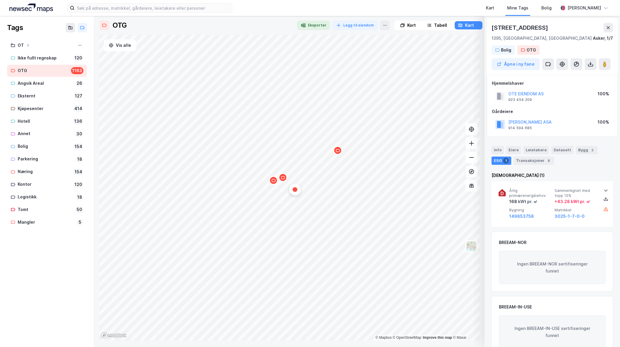
scroll to position [0, 0]
click at [471, 159] on icon at bounding box center [472, 158] width 6 height 6
click at [225, 347] on html "Kart Mine Tags Bolig [PERSON_NAME] Tags OT Ikke fullt regnskap 120 OTG 1163 [GE…" at bounding box center [310, 173] width 620 height 347
click at [472, 144] on icon at bounding box center [472, 144] width 6 height 6
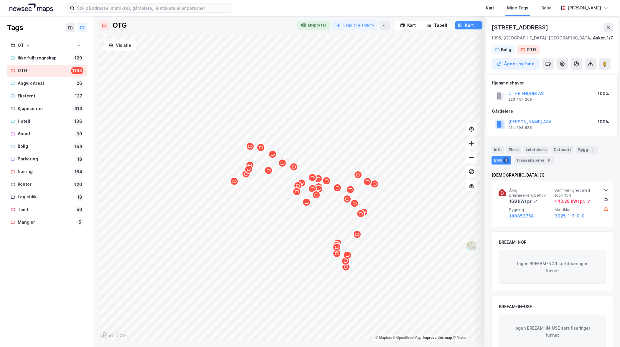
click at [472, 144] on icon at bounding box center [472, 144] width 6 height 6
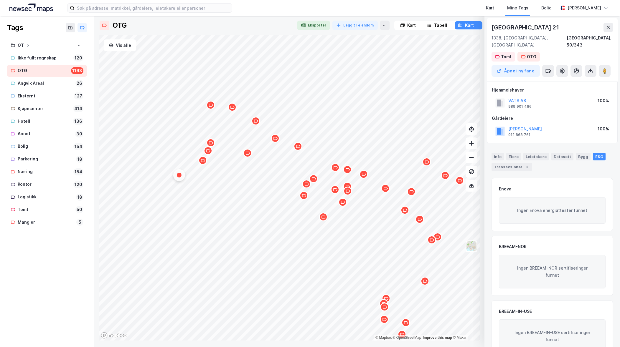
click at [177, 176] on div "Map marker" at bounding box center [179, 175] width 5 height 5
click at [544, 50] on div "Hestehaugen 21 1338, [GEOGRAPHIC_DATA], [GEOGRAPHIC_DATA], 50/343 Tomt OTG Åpne…" at bounding box center [552, 50] width 131 height 64
click at [548, 68] on icon at bounding box center [548, 71] width 6 height 6
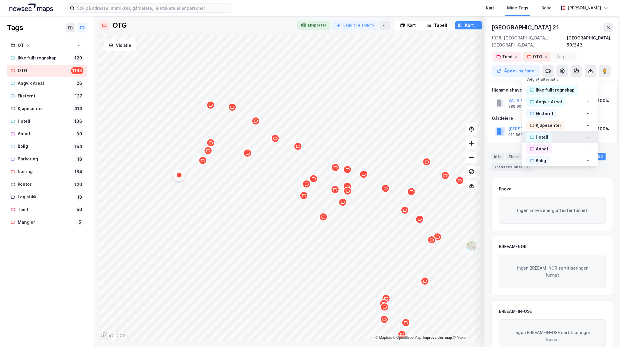
scroll to position [98, 0]
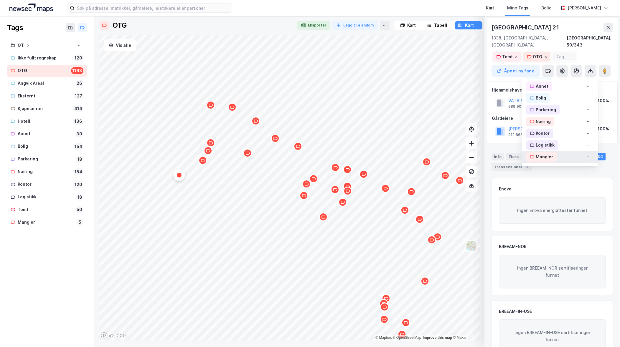
click at [538, 154] on div "Mangler" at bounding box center [544, 157] width 17 height 7
click at [536, 154] on div "Mangler" at bounding box center [544, 157] width 17 height 7
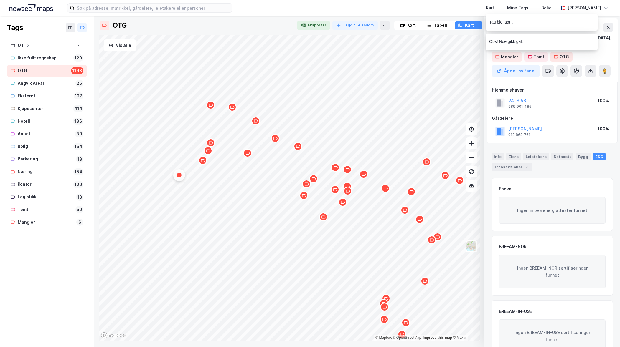
click at [203, 162] on icon "Map marker" at bounding box center [203, 161] width 4 height 4
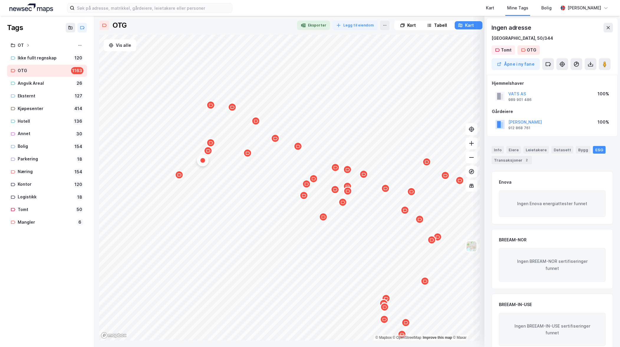
scroll to position [0, 0]
click at [549, 64] on icon at bounding box center [548, 64] width 6 height 6
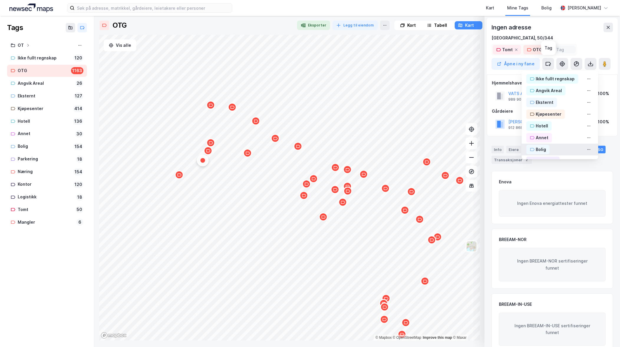
scroll to position [98, 0]
click at [537, 149] on div "Mangler" at bounding box center [544, 149] width 17 height 7
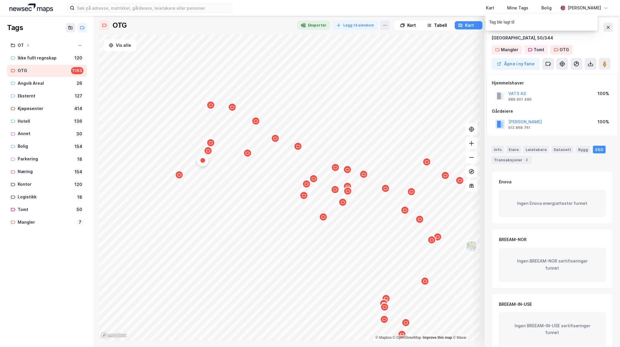
click at [210, 154] on div "Map marker" at bounding box center [208, 150] width 9 height 9
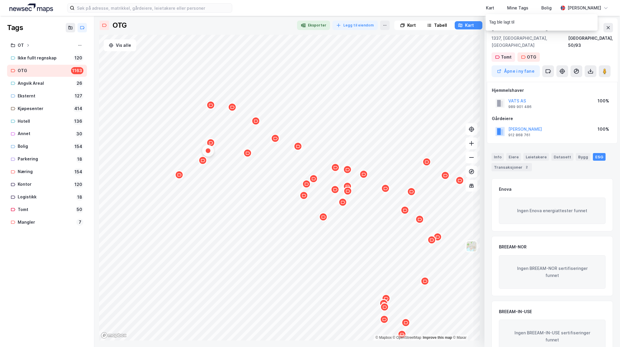
scroll to position [0, 0]
click at [549, 68] on icon at bounding box center [548, 71] width 6 height 6
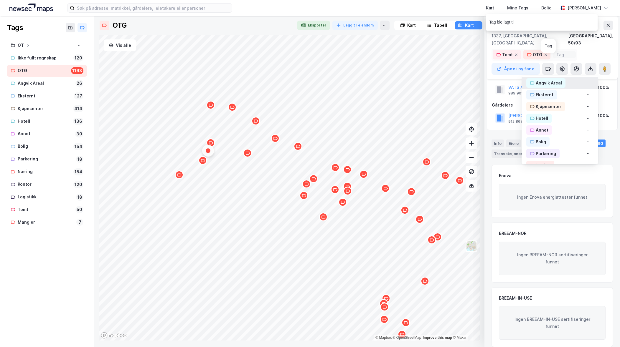
scroll to position [98, 0]
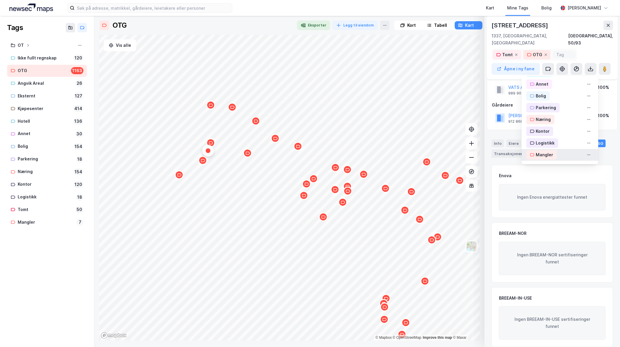
click at [537, 151] on div "Mangler" at bounding box center [544, 154] width 17 height 7
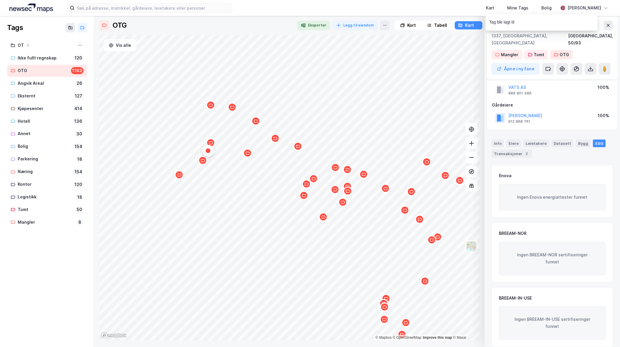
click at [212, 146] on div "Map marker" at bounding box center [210, 143] width 9 height 9
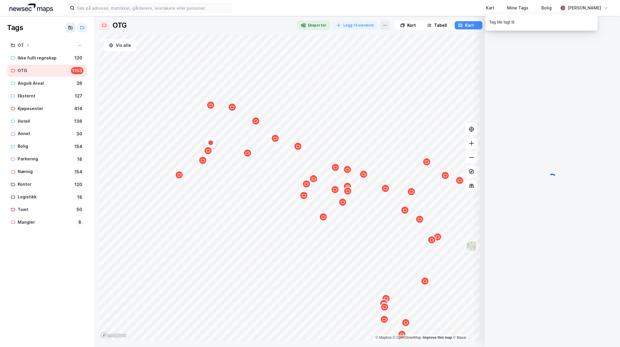
scroll to position [14, 0]
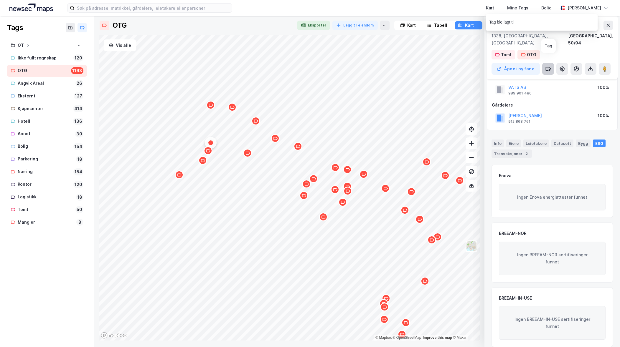
click at [549, 66] on icon at bounding box center [548, 69] width 6 height 6
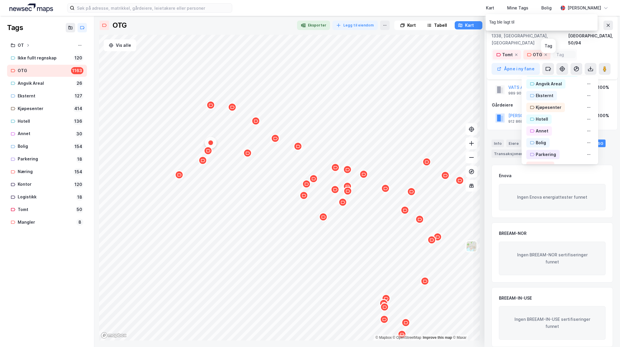
scroll to position [98, 0]
click at [540, 151] on div "Mangler" at bounding box center [544, 154] width 17 height 7
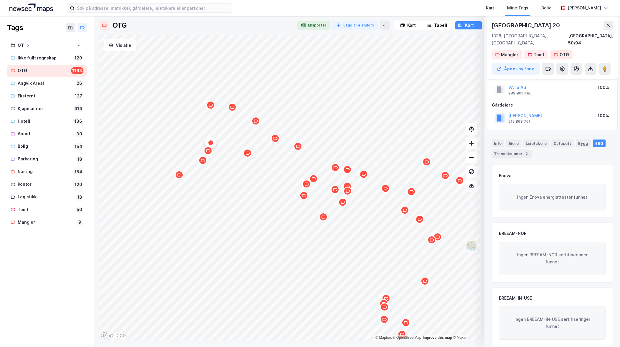
click at [211, 107] on icon "Map marker" at bounding box center [211, 105] width 4 height 4
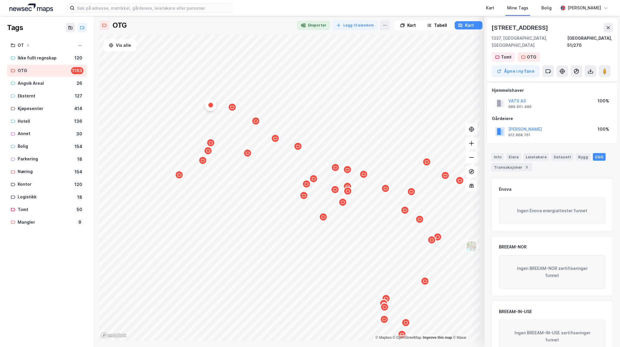
scroll to position [14, 0]
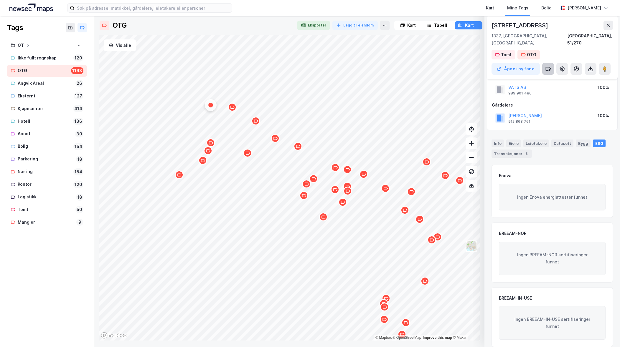
click at [547, 66] on icon at bounding box center [548, 69] width 6 height 6
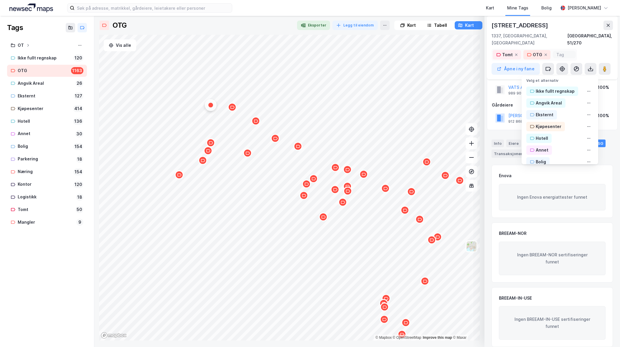
scroll to position [98, 0]
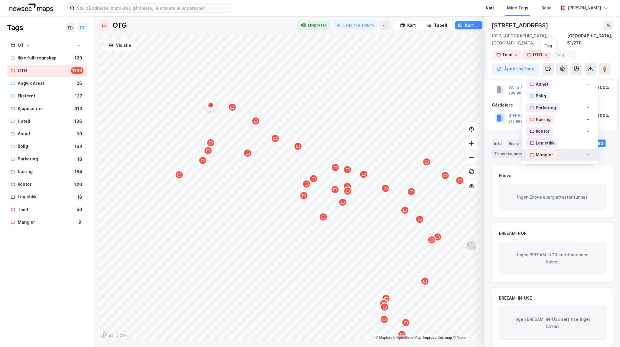
click at [539, 151] on div "Mangler" at bounding box center [544, 154] width 17 height 7
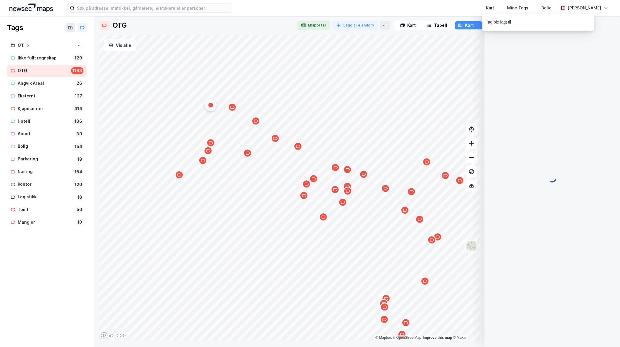
scroll to position [14, 0]
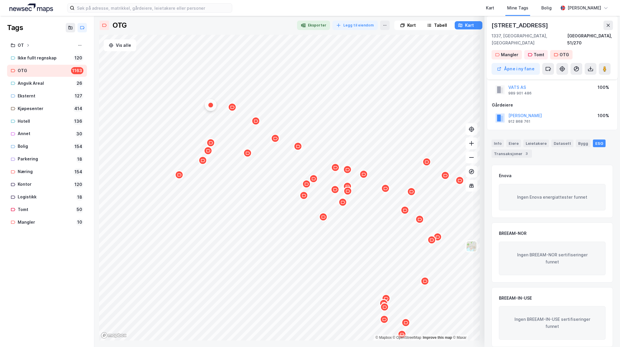
click at [234, 104] on div "Map marker" at bounding box center [232, 107] width 9 height 9
click at [549, 66] on icon at bounding box center [548, 69] width 6 height 6
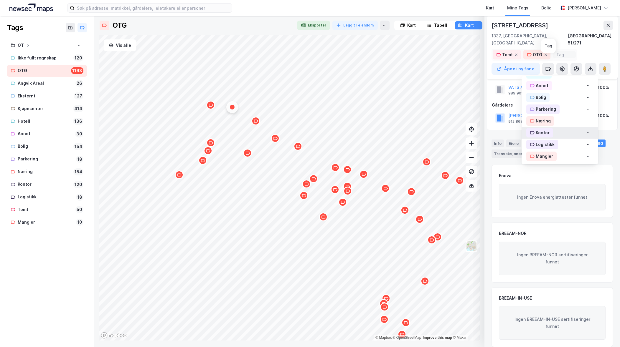
scroll to position [98, 0]
click at [536, 151] on div "Mangler" at bounding box center [544, 154] width 17 height 7
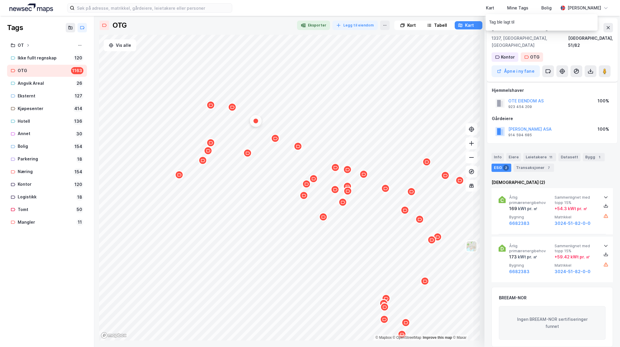
scroll to position [14, 0]
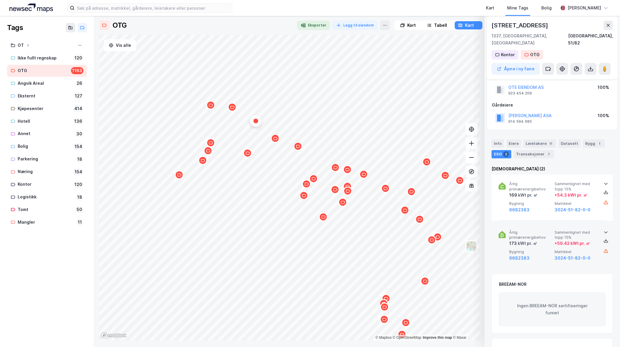
click at [605, 230] on icon at bounding box center [606, 232] width 5 height 5
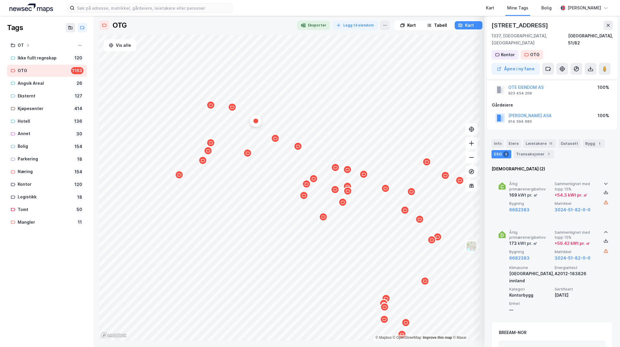
click at [605, 182] on icon at bounding box center [606, 184] width 5 height 5
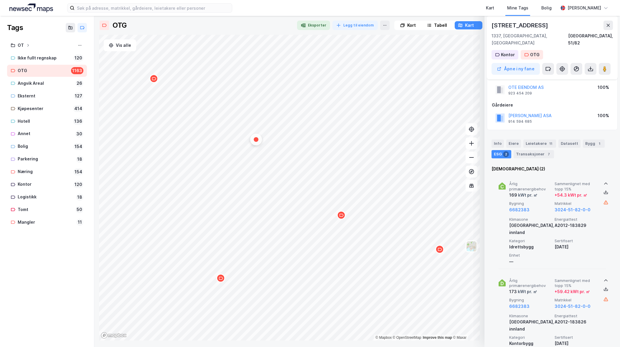
click at [604, 183] on icon at bounding box center [606, 184] width 4 height 2
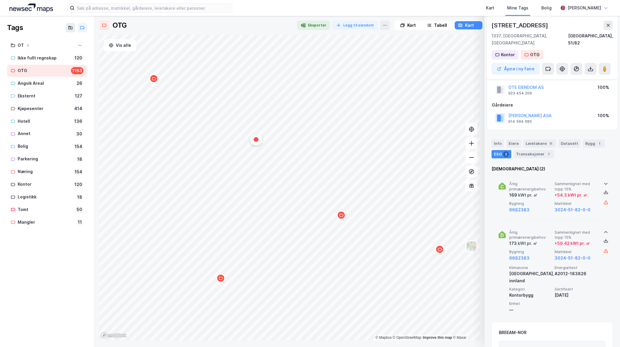
click at [604, 182] on icon at bounding box center [606, 184] width 5 height 5
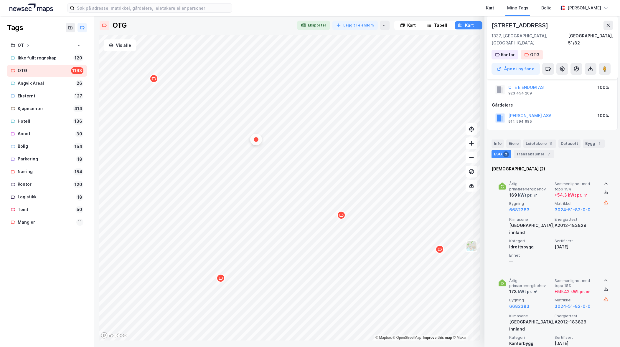
scroll to position [43, 0]
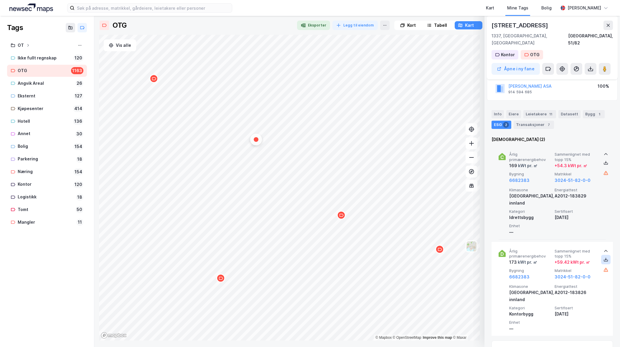
click at [604, 258] on icon at bounding box center [606, 260] width 5 height 5
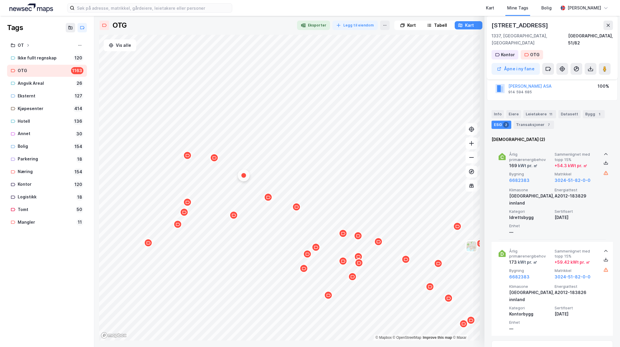
click at [235, 219] on div "Map marker" at bounding box center [233, 215] width 9 height 9
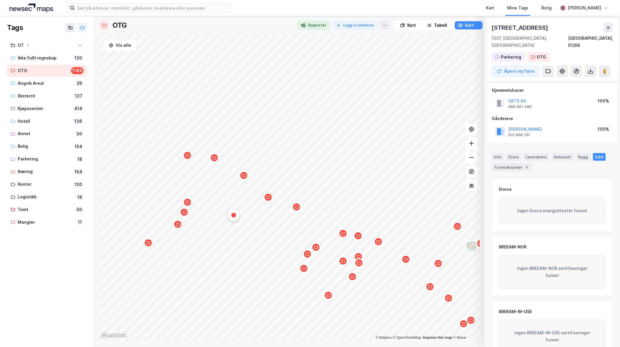
scroll to position [14, 0]
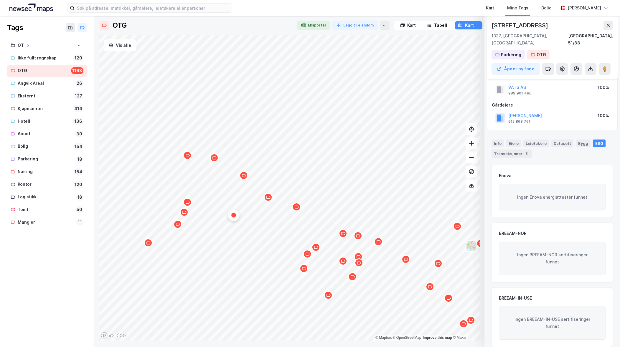
click at [270, 199] on icon "Map marker" at bounding box center [268, 197] width 4 height 4
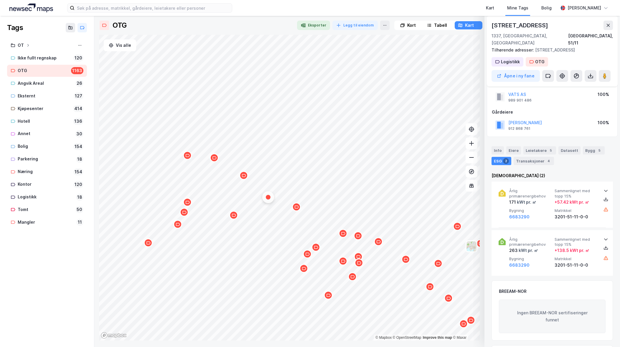
click at [270, 198] on div "Map marker" at bounding box center [268, 197] width 5 height 5
click at [297, 210] on div "Map marker" at bounding box center [296, 207] width 9 height 9
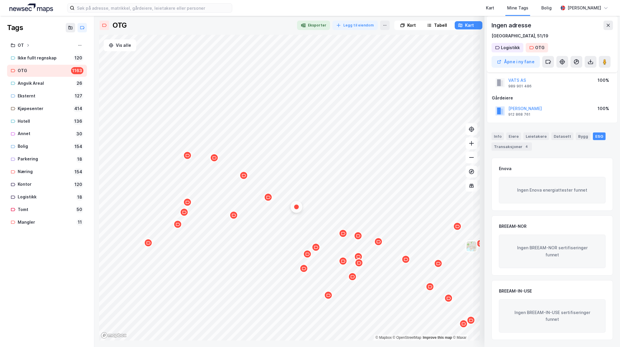
click at [268, 200] on div "Map marker" at bounding box center [268, 197] width 9 height 9
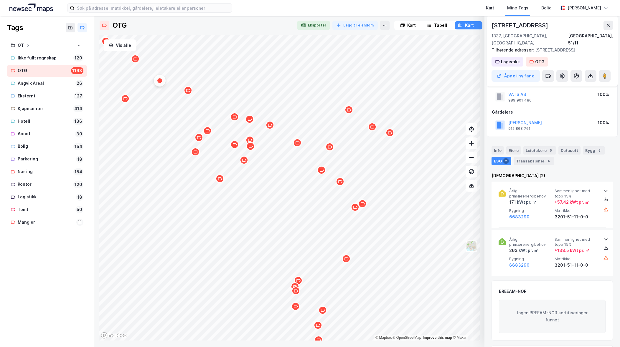
click at [50, 319] on div "Tags OT Ikke fullt regnskap 120 OTG 1163 Angvik Areal 26 Eksternt 127 Kjøpesent…" at bounding box center [47, 182] width 94 height 332
click at [197, 155] on div "Map marker" at bounding box center [195, 152] width 9 height 9
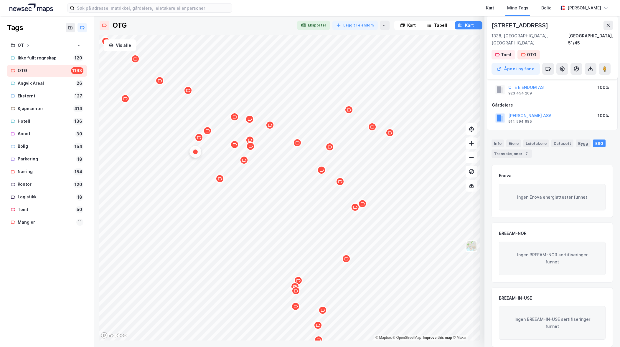
click at [200, 140] on div "Map marker" at bounding box center [199, 137] width 9 height 9
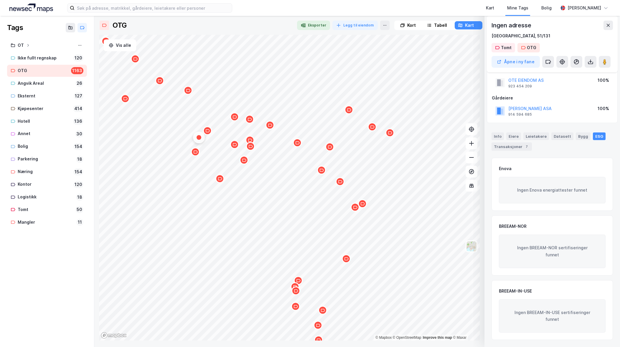
click at [207, 133] on icon "Map marker" at bounding box center [207, 131] width 4 height 4
click at [221, 181] on icon "Map marker" at bounding box center [220, 179] width 4 height 4
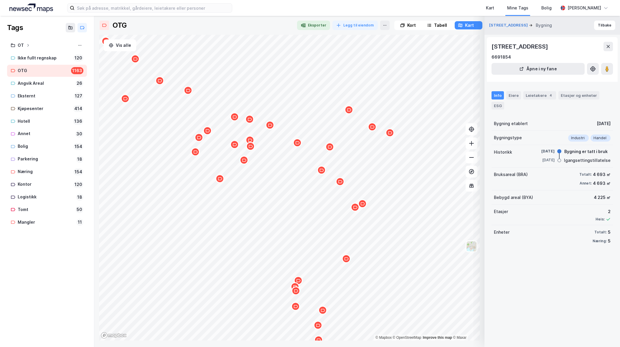
click at [243, 161] on icon "Map marker" at bounding box center [244, 160] width 4 height 4
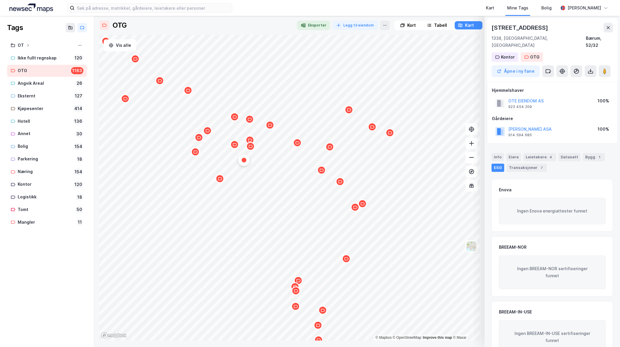
click at [235, 147] on div "Map marker" at bounding box center [234, 144] width 9 height 9
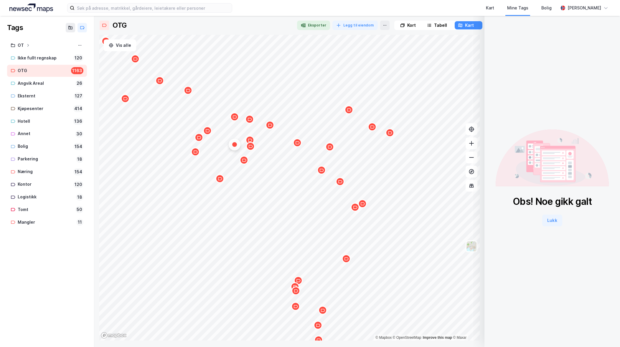
click at [251, 148] on icon "Map marker" at bounding box center [250, 146] width 4 height 4
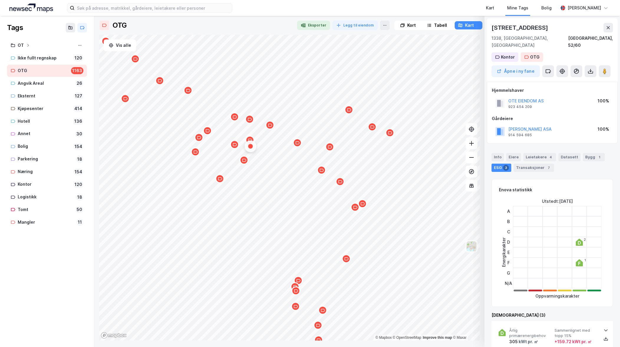
click at [235, 146] on icon "Map marker" at bounding box center [235, 145] width 4 height 4
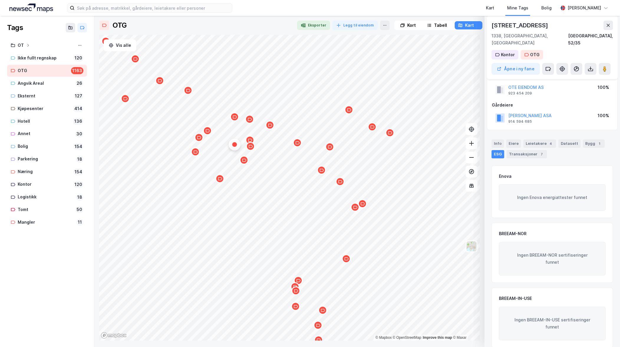
click at [252, 149] on div "Map marker" at bounding box center [250, 146] width 9 height 9
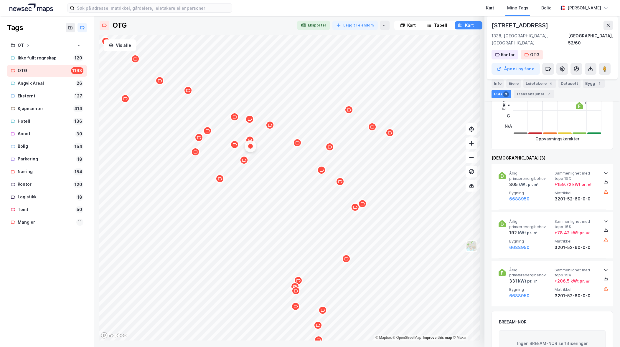
scroll to position [161, 0]
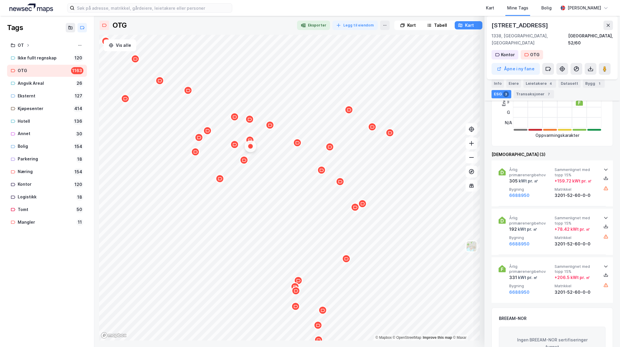
click at [250, 140] on icon "Map marker" at bounding box center [250, 140] width 4 height 4
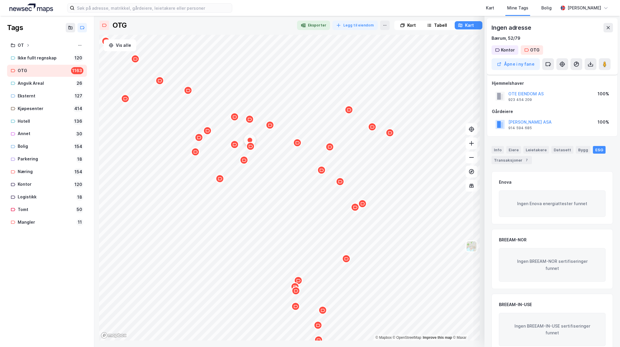
scroll to position [14, 0]
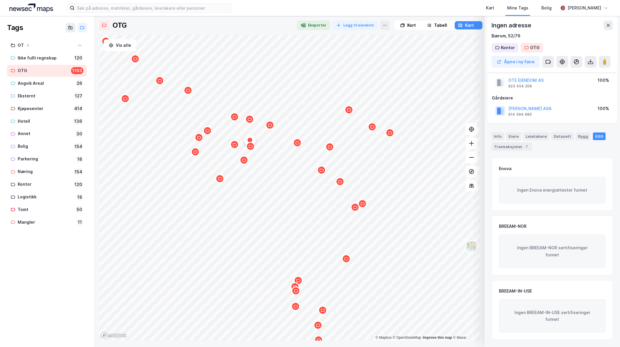
click at [235, 120] on div "Map marker" at bounding box center [234, 117] width 9 height 9
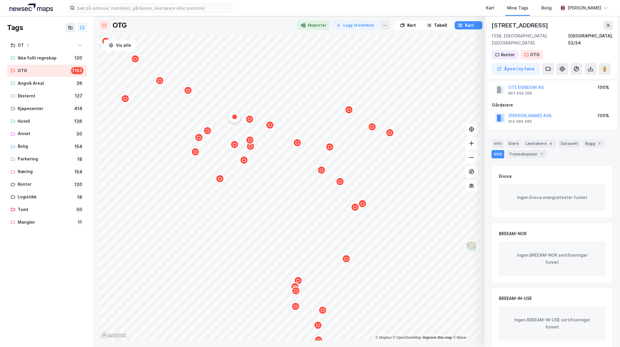
click at [250, 121] on icon "Map marker" at bounding box center [250, 119] width 4 height 4
click at [271, 127] on icon "Map marker" at bounding box center [270, 125] width 4 height 4
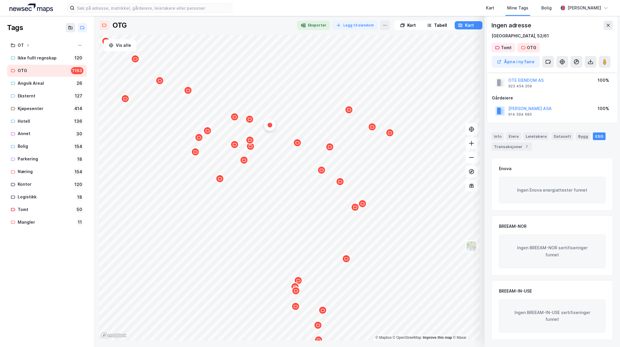
click at [350, 111] on icon "Map marker" at bounding box center [349, 109] width 4 height 3
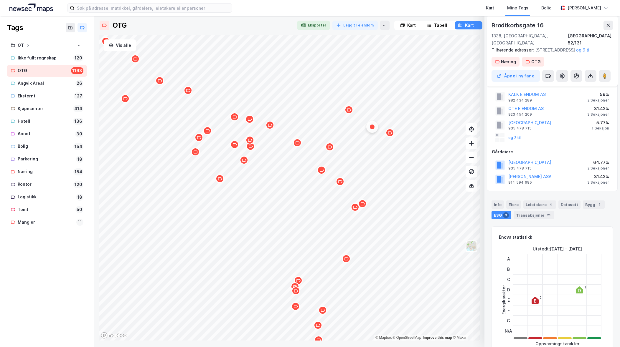
click at [389, 135] on icon "Map marker" at bounding box center [390, 133] width 4 height 4
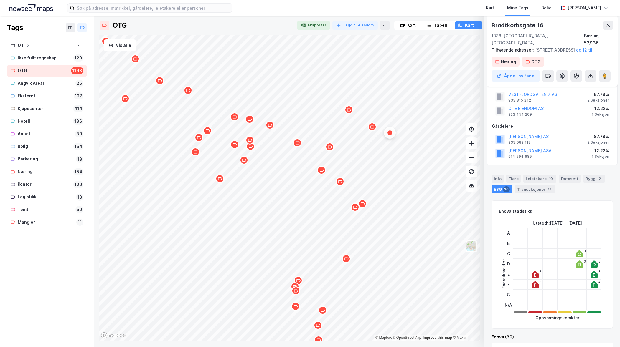
click at [373, 128] on icon "Map marker" at bounding box center [372, 127] width 4 height 3
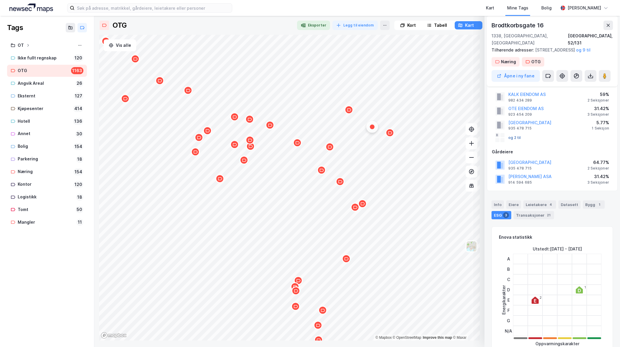
click at [0, 0] on button "og 2 til" at bounding box center [0, 0] width 0 height 0
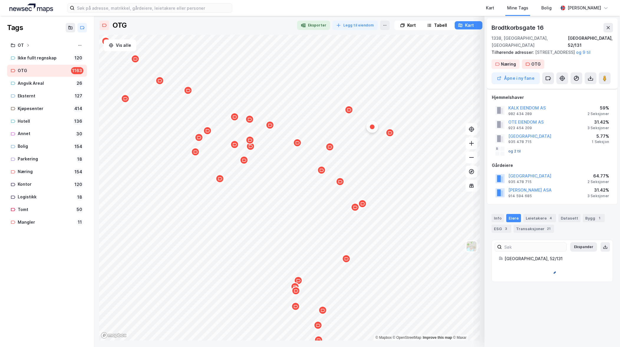
scroll to position [0, 0]
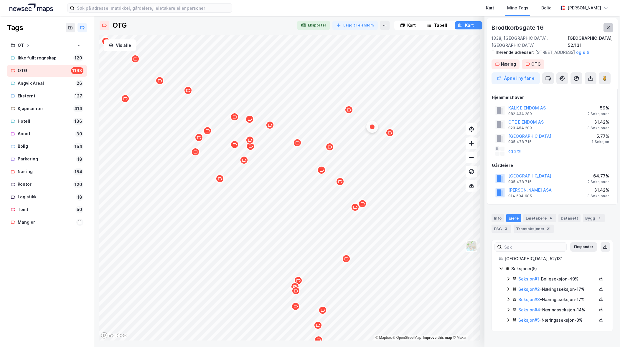
click at [609, 27] on icon at bounding box center [608, 27] width 3 height 3
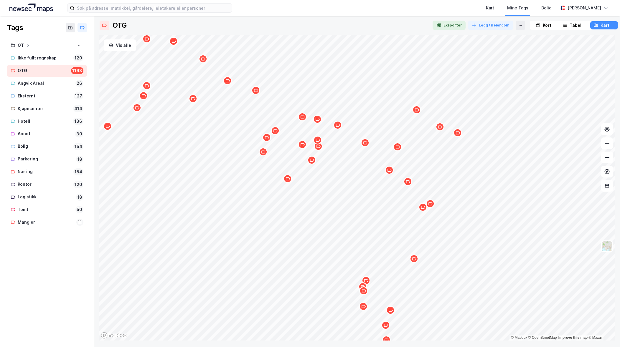
click at [399, 150] on div "Map marker" at bounding box center [397, 147] width 9 height 9
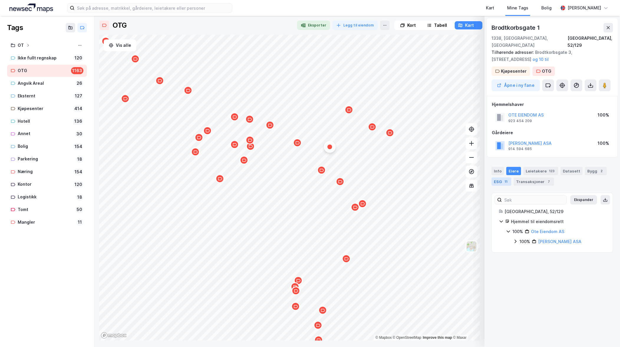
click at [497, 178] on div "ESG 11" at bounding box center [502, 182] width 20 height 8
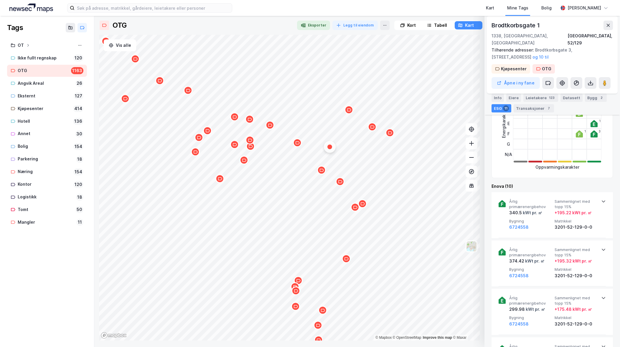
scroll to position [177, 0]
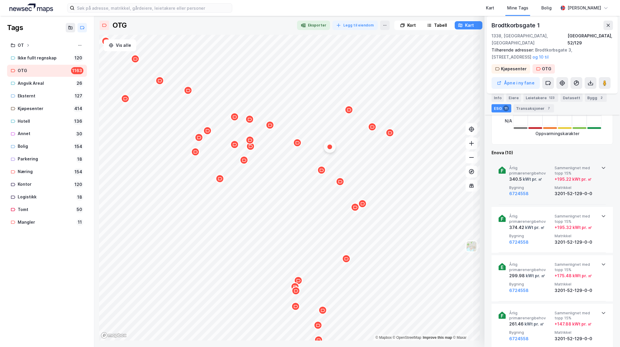
click at [601, 166] on icon at bounding box center [603, 168] width 5 height 5
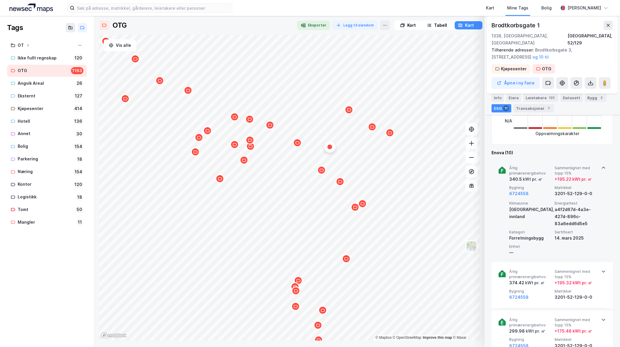
click at [602, 167] on icon at bounding box center [604, 168] width 4 height 2
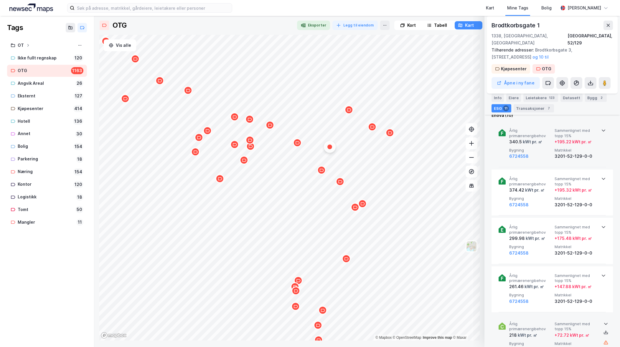
scroll to position [206, 0]
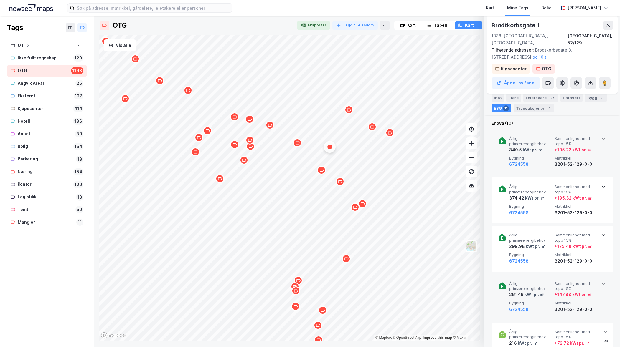
click at [601, 281] on icon at bounding box center [603, 283] width 5 height 5
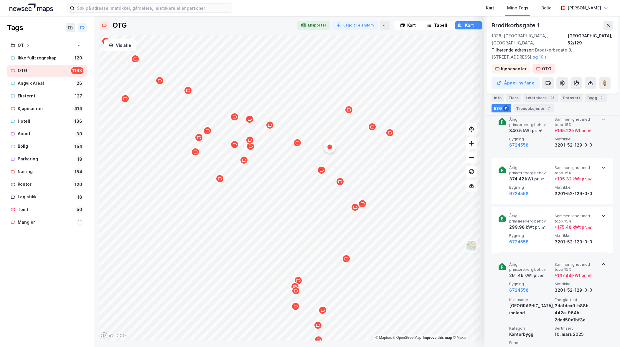
scroll to position [236, 0]
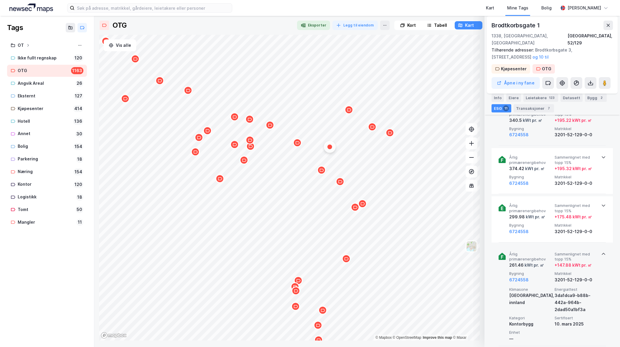
click at [601, 252] on icon at bounding box center [603, 254] width 5 height 5
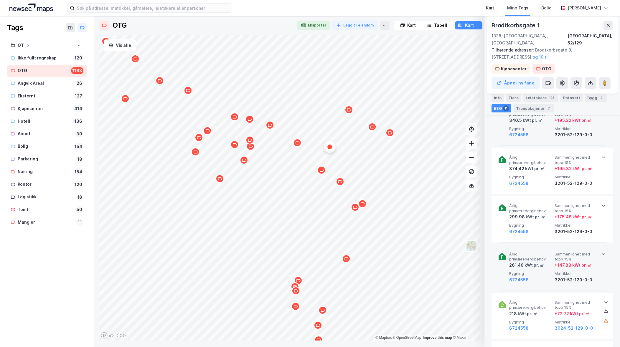
click at [604, 252] on icon at bounding box center [603, 254] width 5 height 5
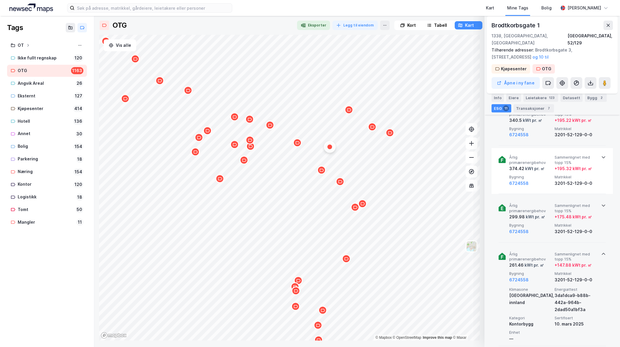
click at [603, 203] on icon at bounding box center [603, 205] width 5 height 5
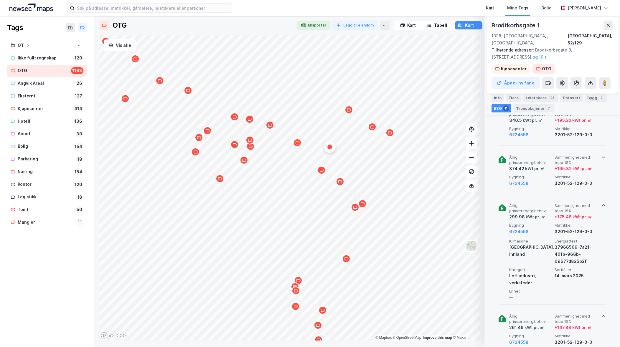
click at [602, 155] on icon at bounding box center [603, 157] width 5 height 5
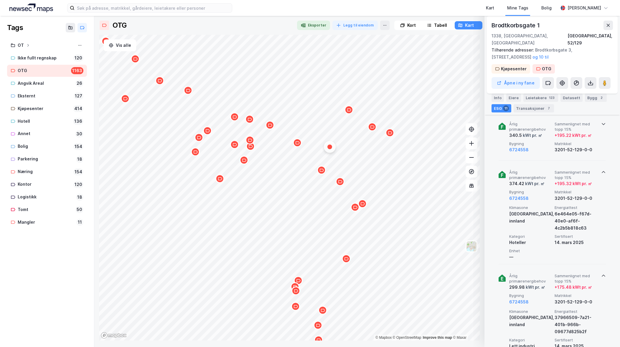
scroll to position [206, 0]
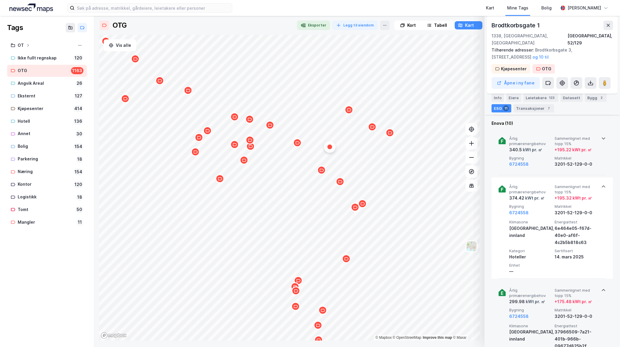
click at [602, 136] on icon at bounding box center [603, 138] width 5 height 5
